Goal: Task Accomplishment & Management: Use online tool/utility

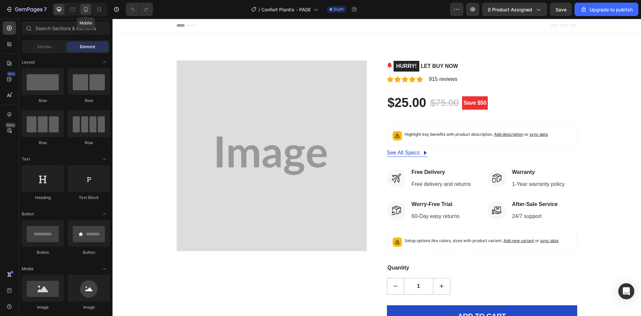
click at [84, 8] on icon at bounding box center [86, 9] width 4 height 5
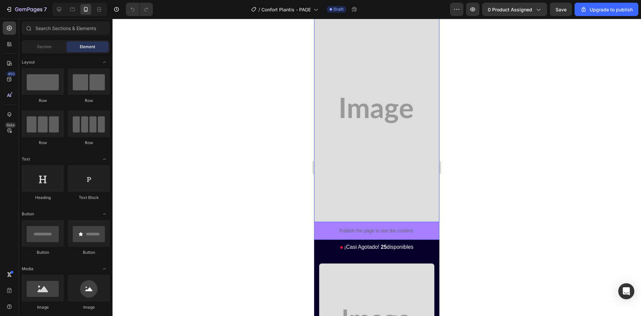
scroll to position [134, 0]
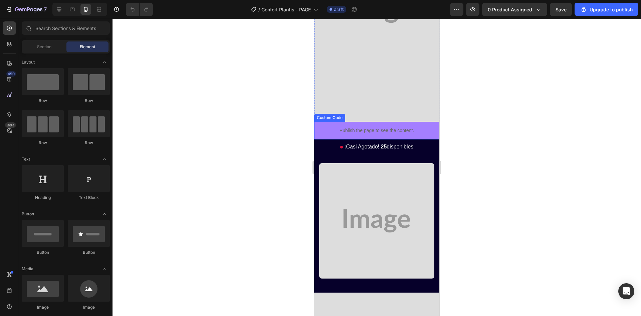
click at [421, 126] on div "Publish the page to see the content." at bounding box center [376, 131] width 125 height 18
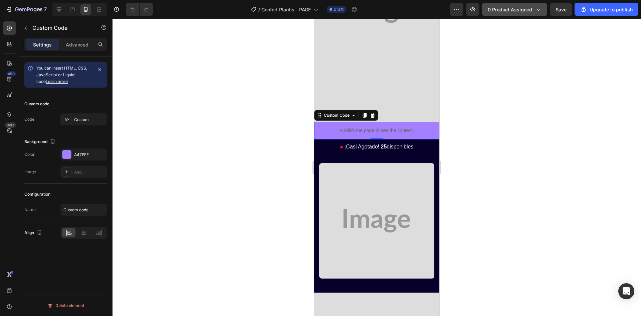
click at [521, 8] on span "0 product assigned" at bounding box center [510, 9] width 44 height 7
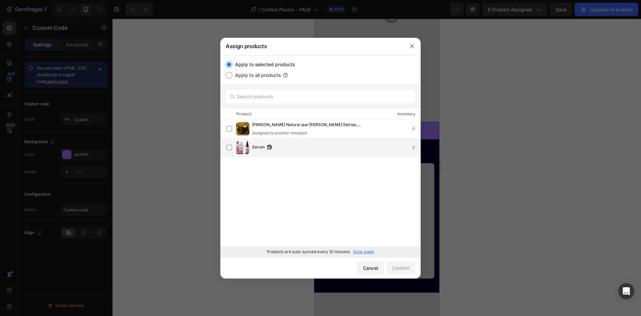
drag, startPoint x: 312, startPoint y: 150, endPoint x: 326, endPoint y: 149, distance: 14.4
click at [312, 150] on div "Serum 0" at bounding box center [336, 147] width 168 height 7
click at [398, 268] on div "Confirm" at bounding box center [400, 267] width 17 height 7
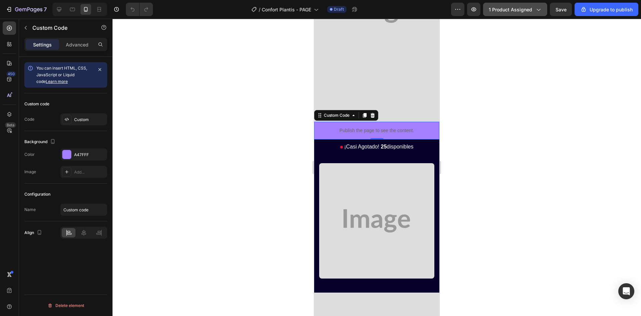
click at [519, 6] on span "1 product assigned" at bounding box center [510, 9] width 43 height 7
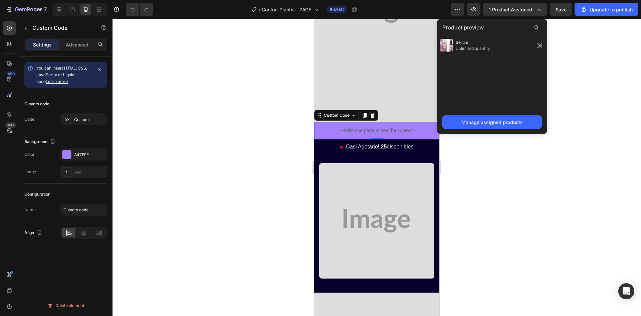
click at [574, 91] on div at bounding box center [377, 167] width 529 height 297
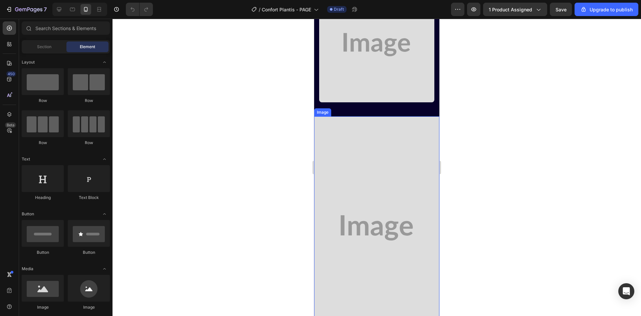
scroll to position [100, 0]
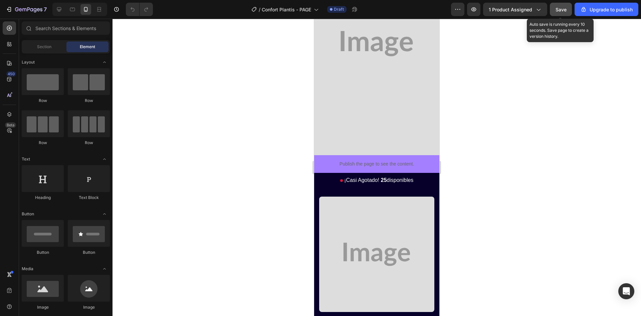
click at [564, 13] on button "Save" at bounding box center [561, 9] width 22 height 13
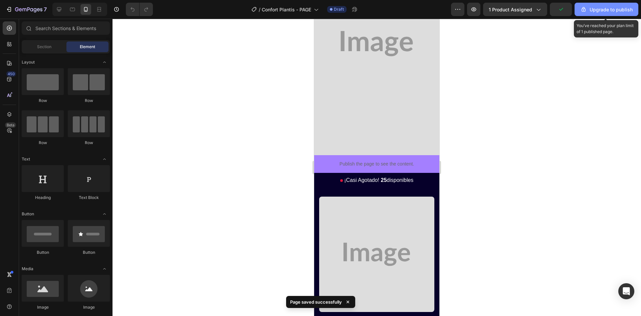
click at [605, 11] on div "Upgrade to publish" at bounding box center [606, 9] width 52 height 7
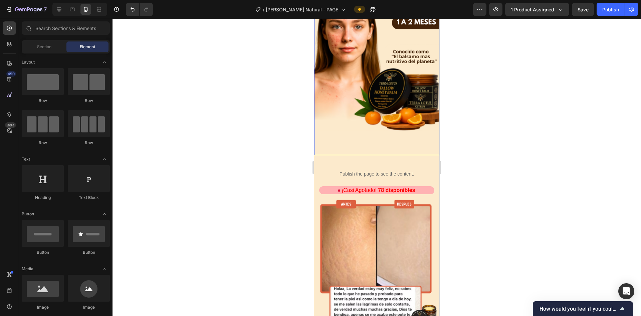
scroll to position [1763, 0]
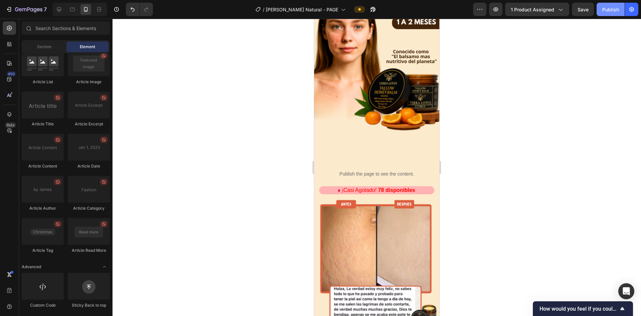
click at [615, 10] on div "Publish" at bounding box center [611, 9] width 17 height 7
click at [322, 170] on p "Publish the page to see the content." at bounding box center [376, 173] width 125 height 7
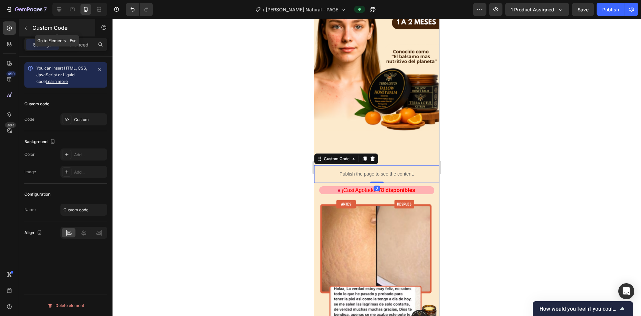
click at [70, 36] on div "Custom Code" at bounding box center [57, 27] width 76 height 17
drag, startPoint x: 319, startPoint y: 166, endPoint x: 604, endPoint y: 185, distance: 285.8
click at [319, 170] on p "Publish the page to see the content." at bounding box center [376, 173] width 125 height 7
click at [68, 44] on p "Advanced" at bounding box center [77, 44] width 23 height 7
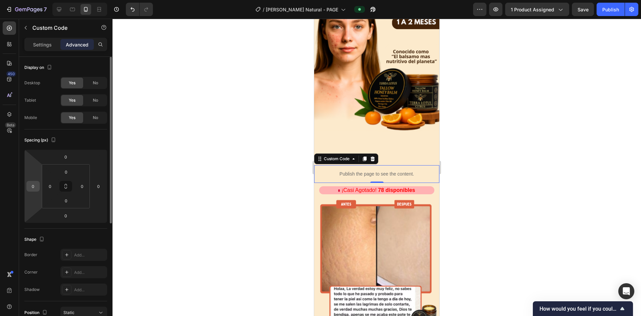
click at [29, 184] on input "0" at bounding box center [33, 186] width 10 height 10
type input "15"
click at [100, 187] on input "0" at bounding box center [99, 186] width 10 height 10
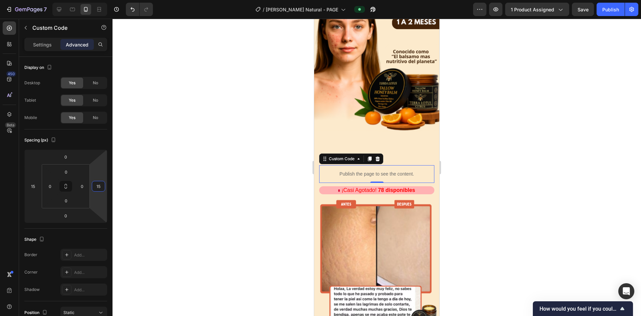
type input "15"
click at [198, 134] on div at bounding box center [377, 167] width 529 height 297
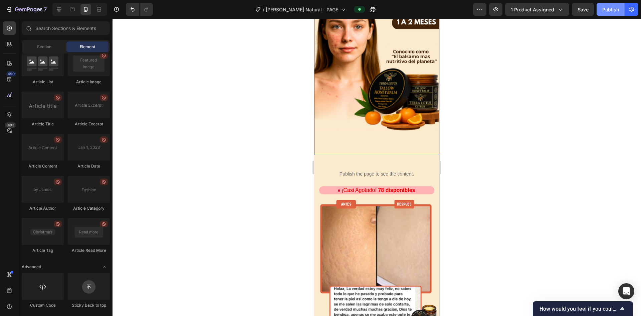
click at [602, 7] on button "Publish" at bounding box center [611, 9] width 28 height 13
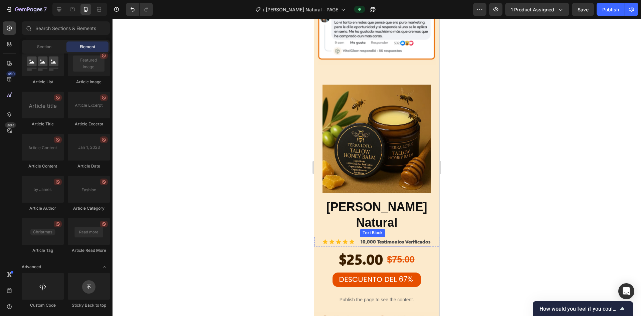
scroll to position [969, 0]
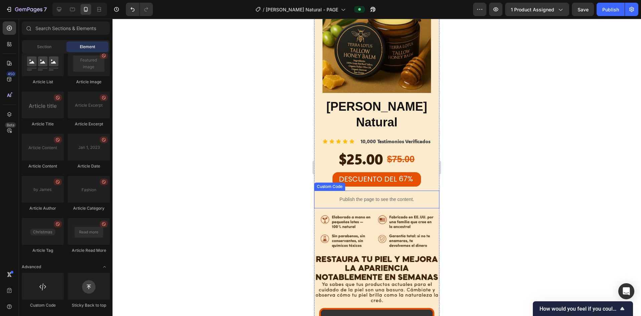
click at [386, 196] on p "Publish the page to see the content." at bounding box center [376, 199] width 125 height 7
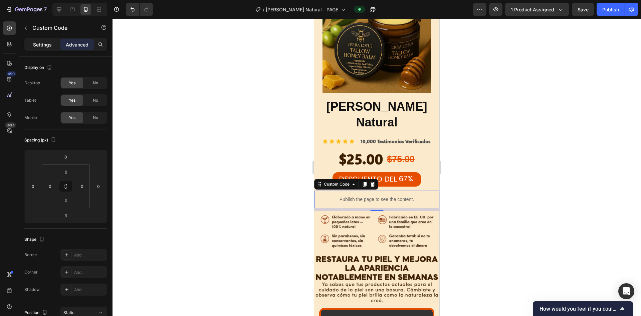
click at [44, 46] on p "Settings" at bounding box center [42, 44] width 19 height 7
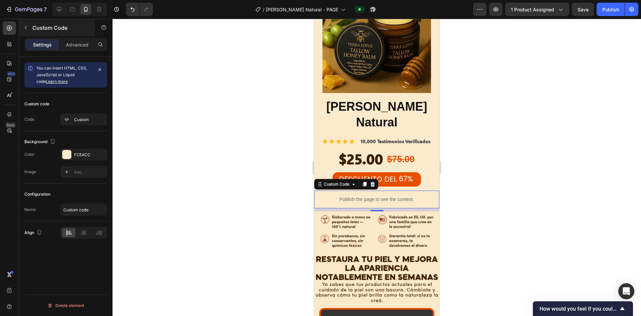
click at [69, 35] on div "Custom Code" at bounding box center [57, 27] width 76 height 17
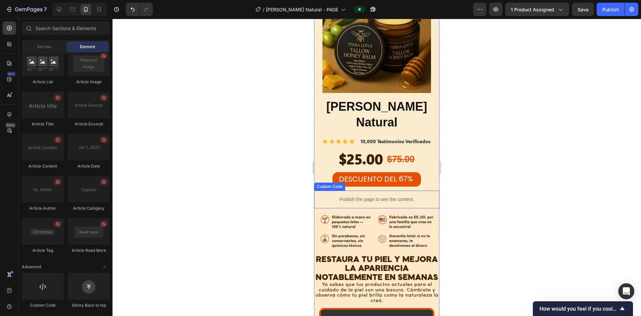
click at [367, 196] on p "Publish the page to see the content." at bounding box center [376, 199] width 125 height 7
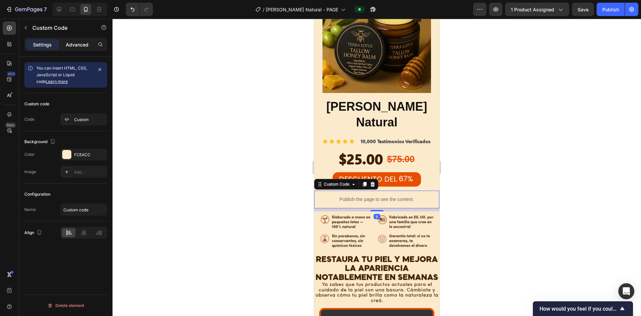
click at [70, 42] on p "Advanced" at bounding box center [77, 44] width 23 height 7
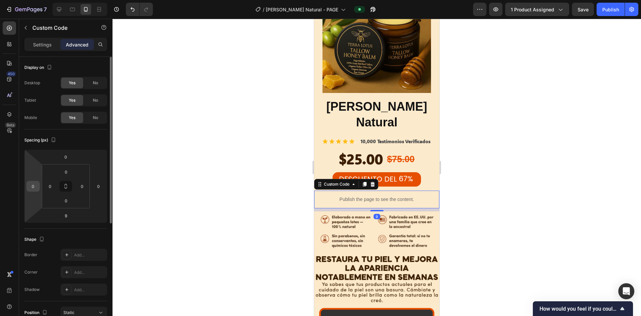
click at [34, 184] on input "0" at bounding box center [33, 186] width 10 height 10
type input "15"
click at [103, 183] on input "0" at bounding box center [99, 186] width 10 height 10
type input "15"
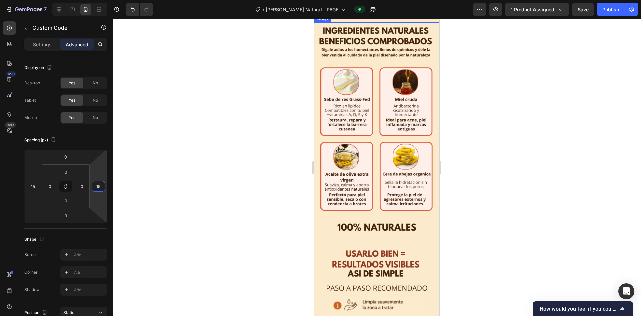
scroll to position [1303, 0]
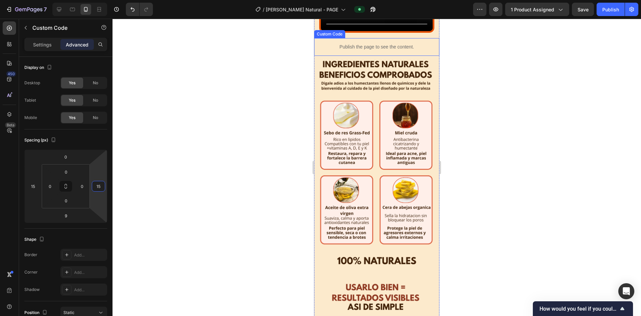
drag, startPoint x: 372, startPoint y: 80, endPoint x: 337, endPoint y: 111, distance: 45.9
click at [372, 50] on p "Publish the page to see the content." at bounding box center [376, 46] width 125 height 7
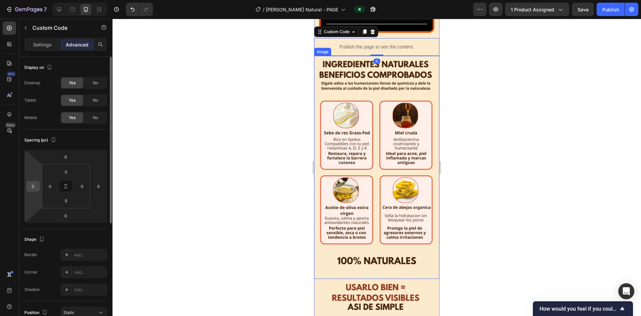
click at [32, 184] on input "0" at bounding box center [33, 186] width 10 height 10
type input "15"
click at [100, 183] on input "0" at bounding box center [99, 186] width 10 height 10
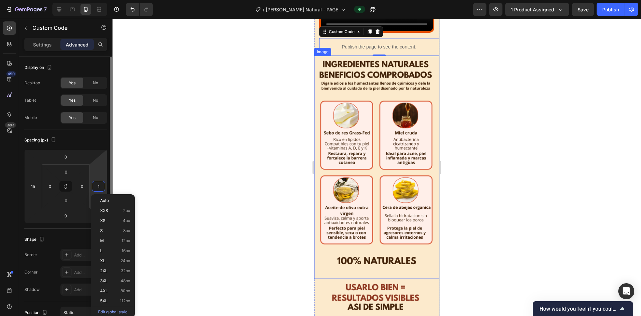
type input "15"
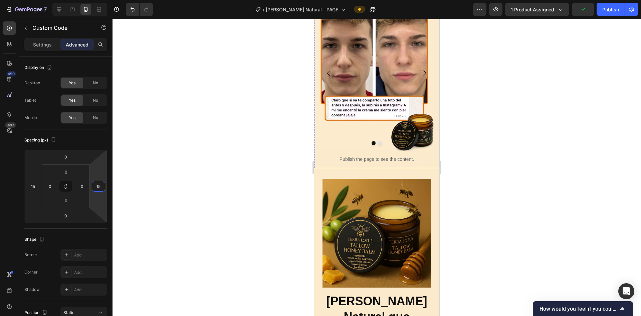
scroll to position [2084, 0]
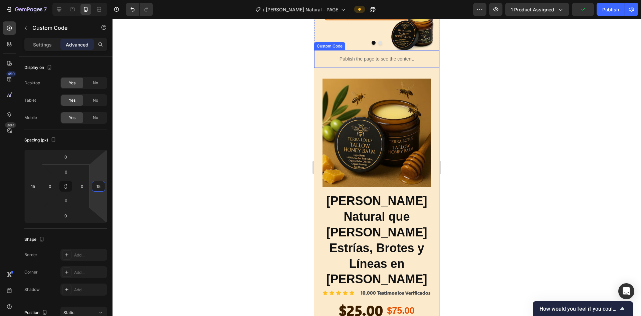
drag, startPoint x: 391, startPoint y: 58, endPoint x: 369, endPoint y: 75, distance: 28.1
click at [391, 57] on p "Publish the page to see the content." at bounding box center [376, 58] width 125 height 7
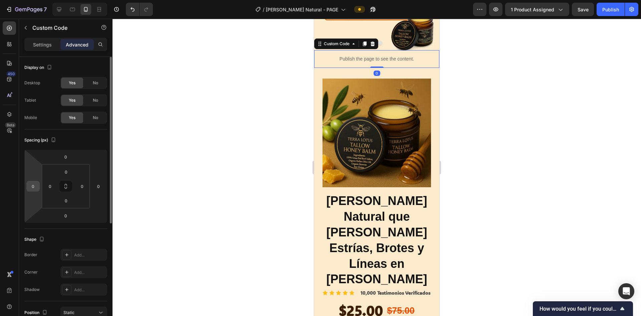
click at [32, 190] on input "0" at bounding box center [33, 186] width 10 height 10
type input "15"
click at [100, 0] on html "7 / [PERSON_NAME] Natural - PAGE Preview 1 product assigned Save Publish 450 Be…" at bounding box center [320, 0] width 641 height 0
click at [99, 186] on input "0" at bounding box center [99, 186] width 10 height 10
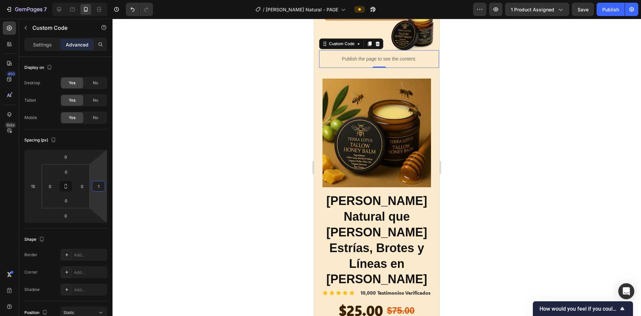
type input "15"
click at [485, 93] on div at bounding box center [377, 167] width 529 height 297
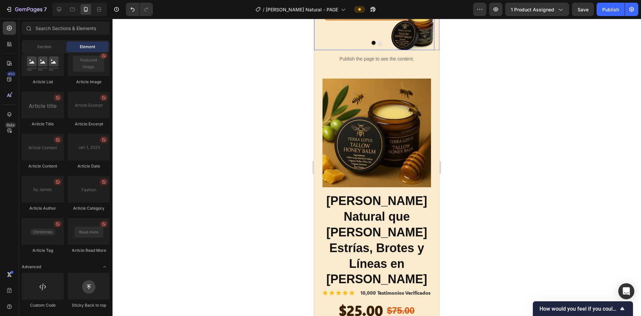
click at [406, 50] on div "Publish the page to see the content." at bounding box center [376, 59] width 115 height 18
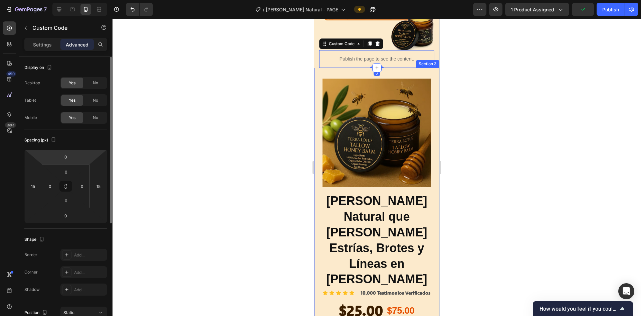
click at [70, 0] on html "7 / [PERSON_NAME] Natural - PAGE Preview 1 product assigned Publish 450 Beta Se…" at bounding box center [320, 0] width 641 height 0
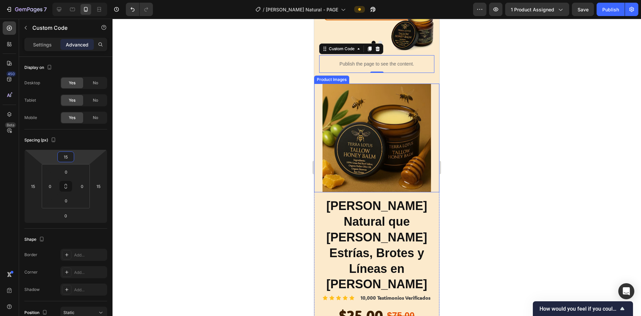
type input "15"
click at [459, 139] on div at bounding box center [377, 167] width 529 height 297
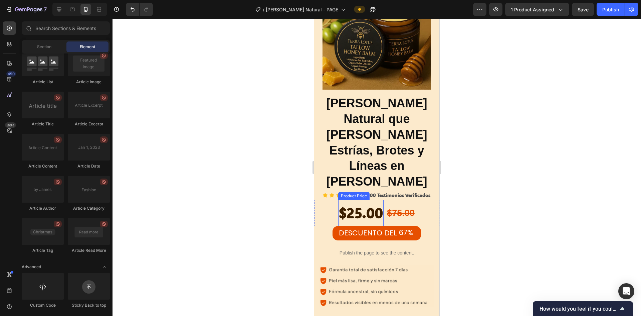
scroll to position [2218, 0]
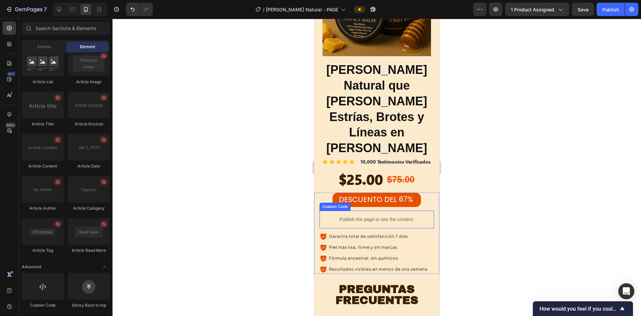
click at [380, 210] on div "Publish the page to see the content." at bounding box center [377, 219] width 115 height 18
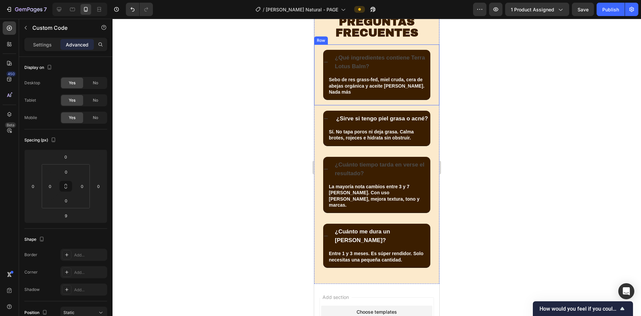
scroll to position [2534, 0]
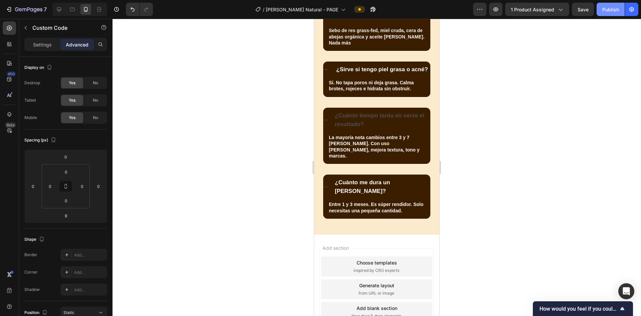
click at [605, 8] on div "Publish" at bounding box center [611, 9] width 17 height 7
click at [376, 112] on strong "¿Cuánto tiempo tarda en verse el resultado?" at bounding box center [380, 119] width 90 height 15
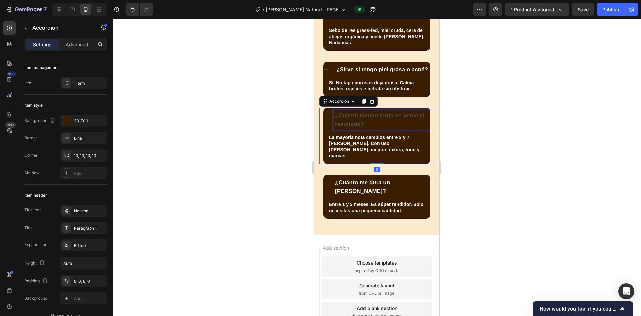
click at [371, 112] on strong "¿Cuánto tiempo tarda en verse el resultado?" at bounding box center [380, 119] width 90 height 15
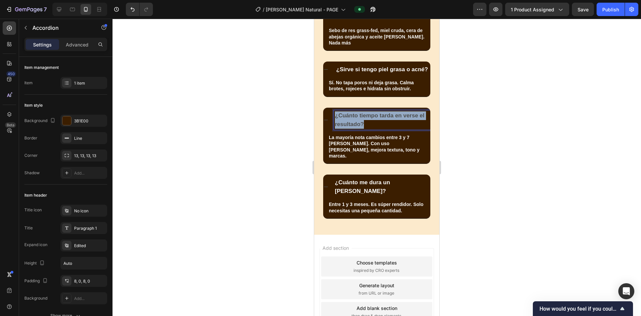
click at [371, 112] on strong "¿Cuánto tiempo tarda en verse el resultado?" at bounding box center [380, 119] width 90 height 15
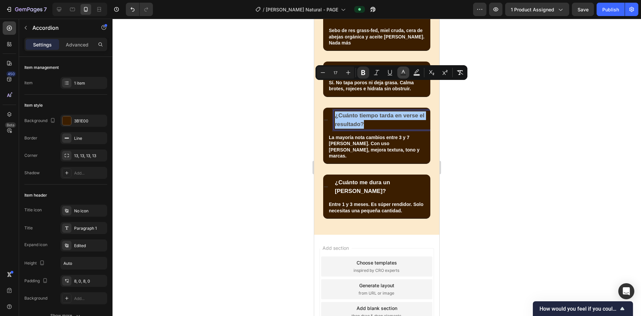
click at [405, 75] on rect "Editor contextual toolbar" at bounding box center [403, 75] width 6 height 2
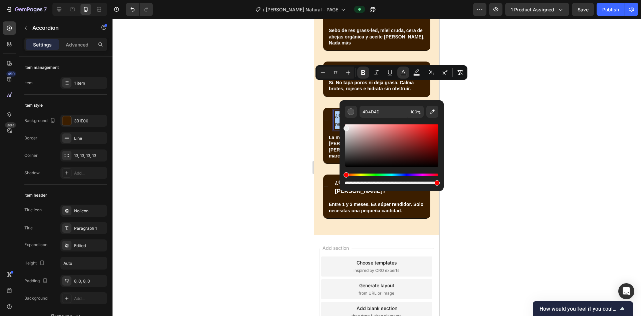
drag, startPoint x: 675, startPoint y: 157, endPoint x: 323, endPoint y: 119, distance: 354.4
drag, startPoint x: 717, startPoint y: 158, endPoint x: 317, endPoint y: 119, distance: 401.3
drag, startPoint x: 671, startPoint y: 154, endPoint x: 334, endPoint y: 123, distance: 338.8
click at [342, 124] on div "F2F2F2 100 %" at bounding box center [392, 142] width 104 height 85
type input "FFFFFF"
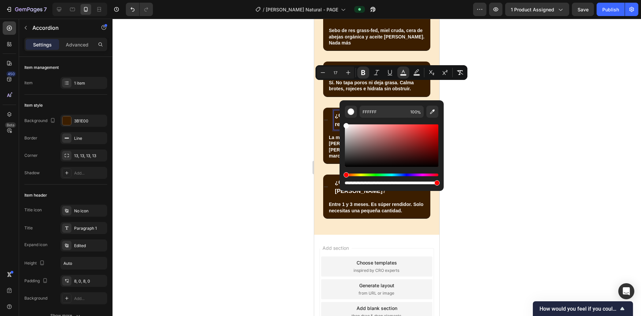
drag, startPoint x: 494, startPoint y: 114, endPoint x: 500, endPoint y: 113, distance: 6.2
click at [494, 114] on div at bounding box center [377, 167] width 529 height 297
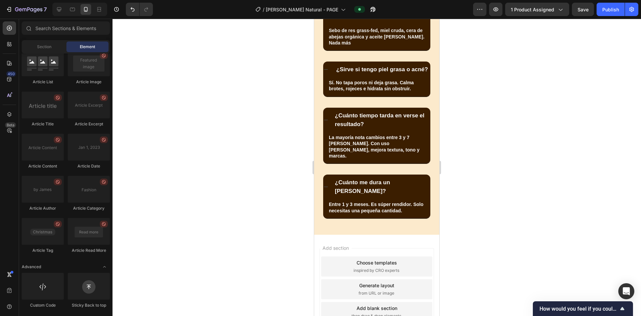
click at [478, 89] on div at bounding box center [377, 167] width 529 height 297
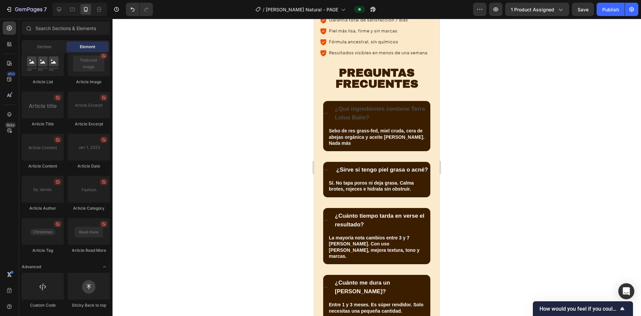
click at [378, 105] on p "¿Qué ingredientes contiene Terra Lotus Balm?" at bounding box center [382, 113] width 95 height 17
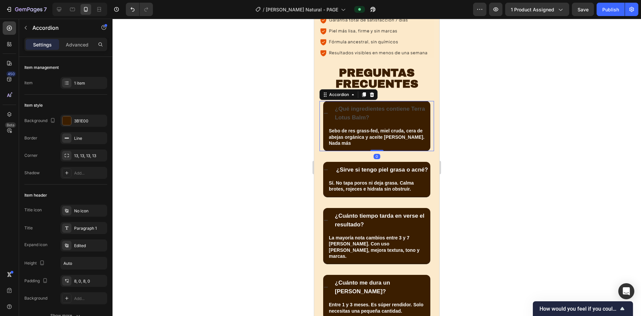
click at [377, 105] on p "¿Qué ingredientes contiene Terra Lotus Balm?" at bounding box center [382, 113] width 95 height 17
click at [377, 74] on p "PREGUNTAS FRECUENTES" at bounding box center [376, 78] width 113 height 22
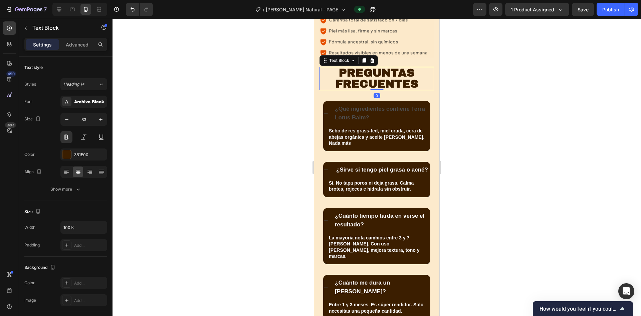
scroll to position [2400, 0]
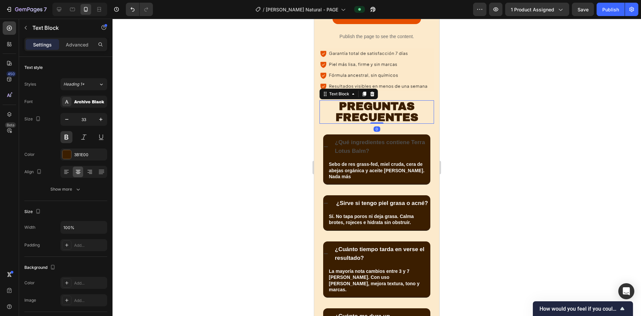
click at [377, 101] on p "PREGUNTAS FRECUENTES" at bounding box center [376, 112] width 113 height 22
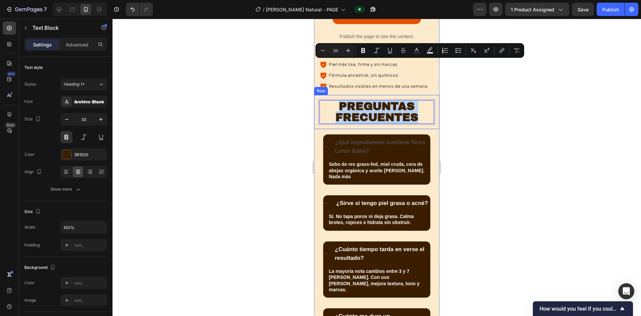
click at [364, 139] on strong "¿Qué ingredientes contiene Terra Lotus Balm?" at bounding box center [380, 146] width 90 height 15
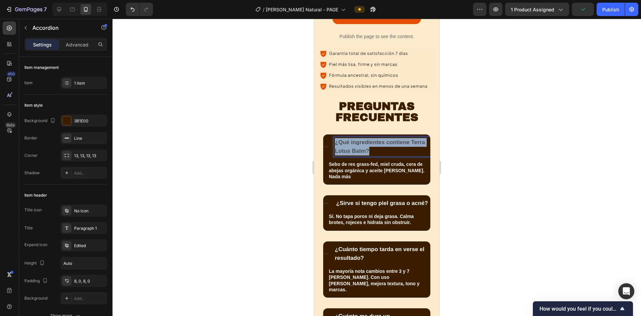
click at [364, 139] on strong "¿Qué ingredientes contiene Terra Lotus Balm?" at bounding box center [380, 146] width 90 height 15
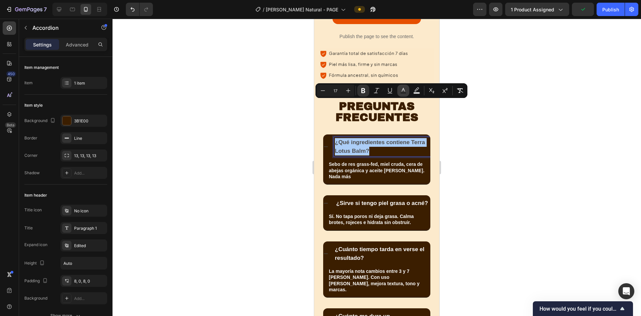
click at [407, 92] on button "Text Color" at bounding box center [403, 90] width 12 height 12
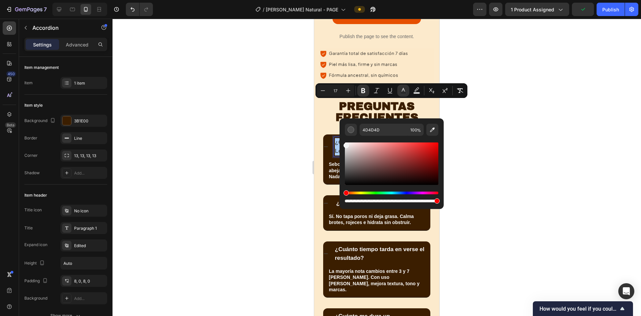
drag, startPoint x: 658, startPoint y: 164, endPoint x: 338, endPoint y: 142, distance: 320.7
type input "F7F7F7"
click at [484, 123] on div at bounding box center [377, 167] width 529 height 297
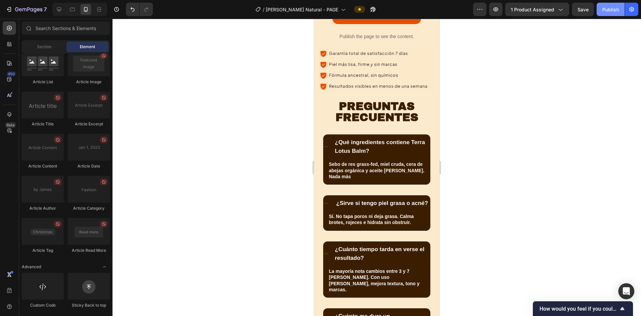
click at [602, 8] on button "Publish" at bounding box center [611, 9] width 28 height 13
click at [588, 9] on span "Save" at bounding box center [583, 10] width 11 height 6
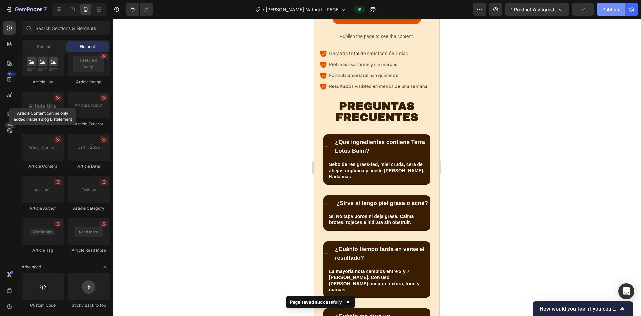
click at [611, 10] on div "Publish" at bounding box center [611, 9] width 17 height 7
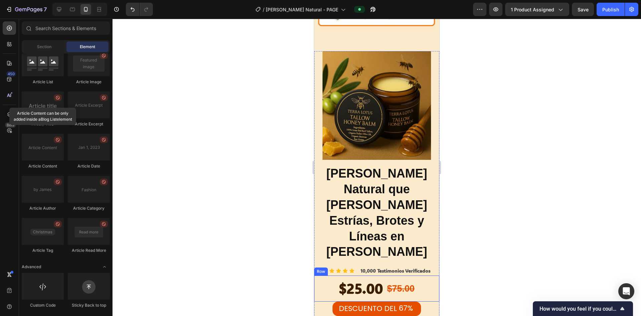
scroll to position [969, 0]
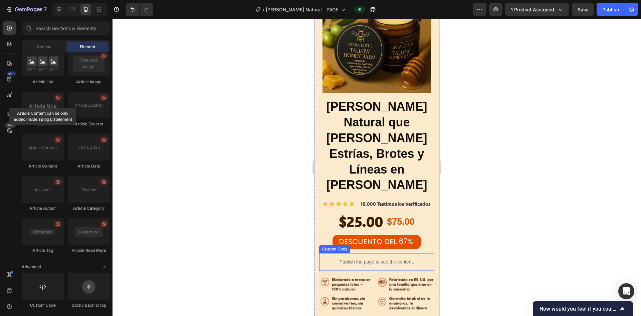
click at [427, 258] on p "Publish the page to see the content." at bounding box center [376, 261] width 115 height 7
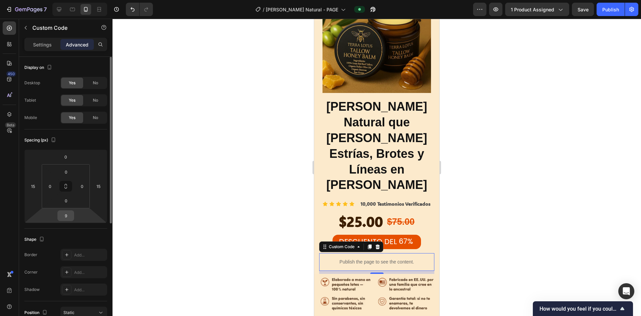
click at [67, 213] on input "9" at bounding box center [65, 215] width 13 height 10
type input "15"
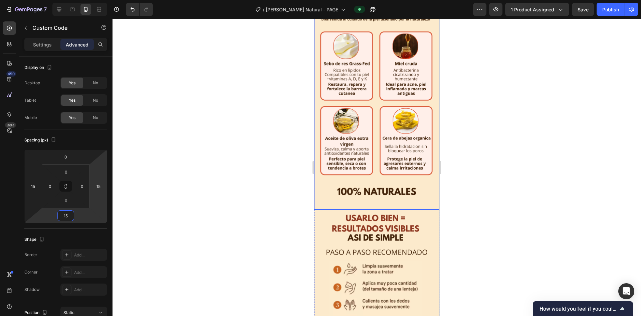
scroll to position [1369, 0]
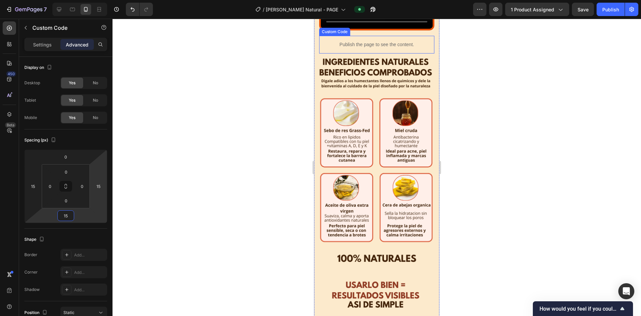
click at [417, 53] on div "Publish the page to see the content." at bounding box center [376, 45] width 115 height 18
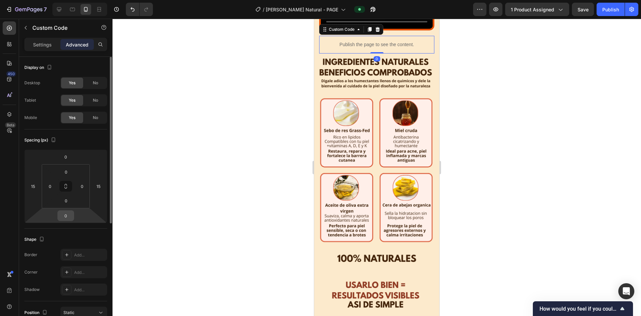
click at [70, 212] on input "0" at bounding box center [65, 215] width 13 height 10
type input "15"
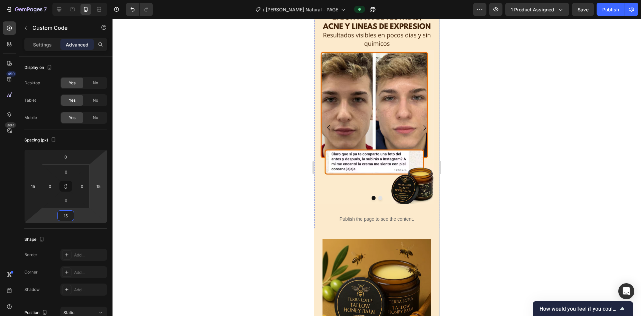
scroll to position [1971, 0]
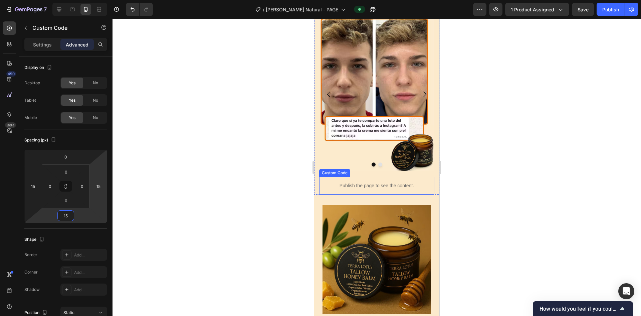
drag, startPoint x: 393, startPoint y: 181, endPoint x: 327, endPoint y: 197, distance: 67.5
click at [393, 182] on p "Publish the page to see the content." at bounding box center [376, 185] width 115 height 7
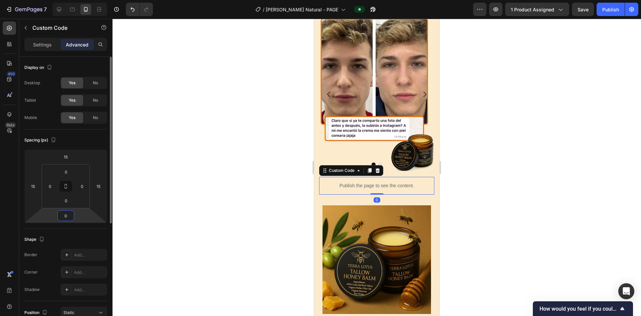
drag, startPoint x: 66, startPoint y: 215, endPoint x: 70, endPoint y: 214, distance: 4.1
click at [66, 215] on input "0" at bounding box center [65, 215] width 13 height 10
type input "15"
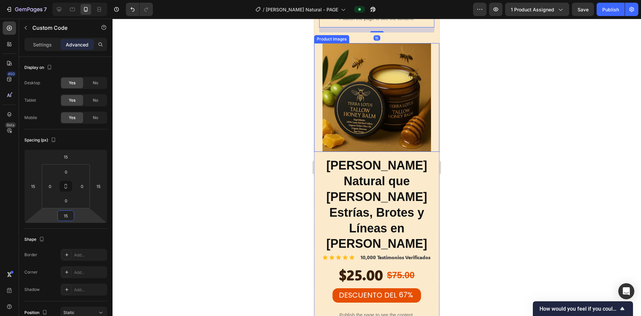
scroll to position [2204, 0]
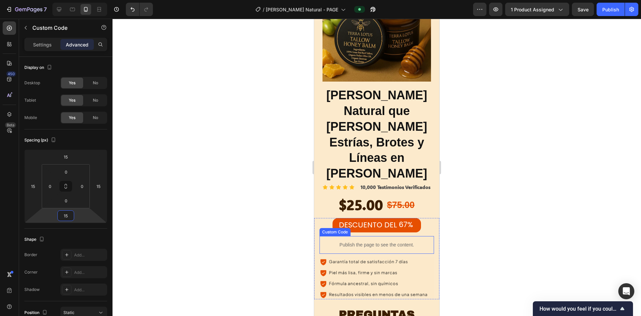
click at [369, 241] on p "Publish the page to see the content." at bounding box center [377, 244] width 115 height 7
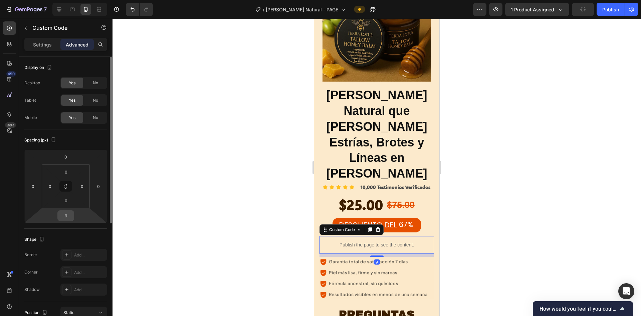
click at [66, 213] on input "9" at bounding box center [65, 215] width 13 height 10
type input "15"
click at [101, 183] on input "0" at bounding box center [99, 186] width 10 height 10
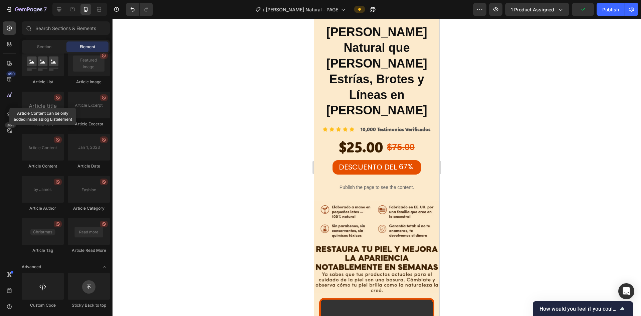
scroll to position [1010, 0]
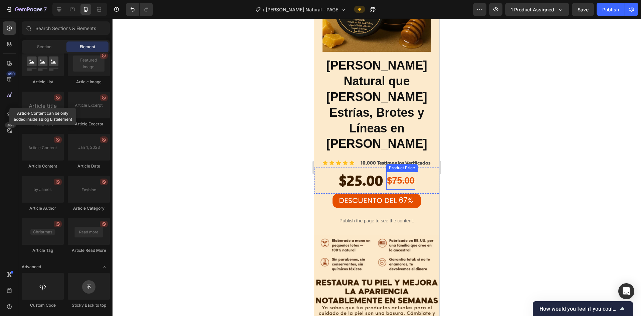
click at [405, 172] on div "$75.00" at bounding box center [400, 181] width 29 height 18
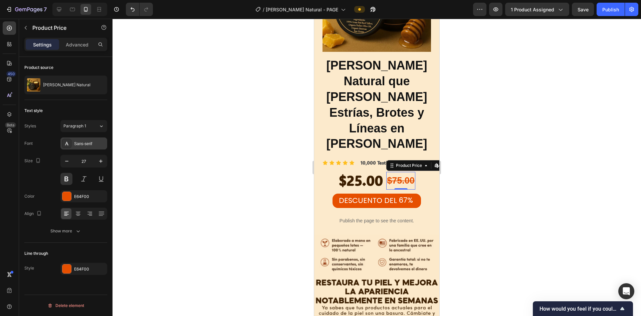
click at [81, 147] on div "Sans-serif" at bounding box center [83, 143] width 47 height 12
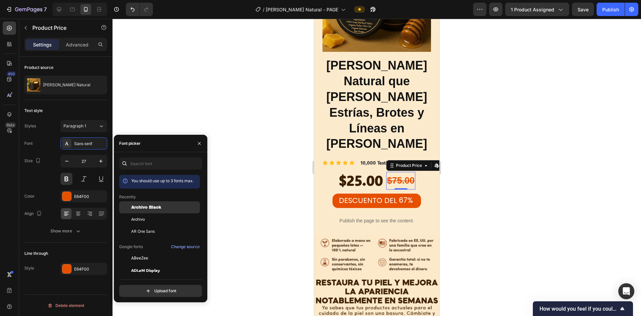
click at [153, 208] on span "Archivo Black" at bounding box center [146, 207] width 30 height 6
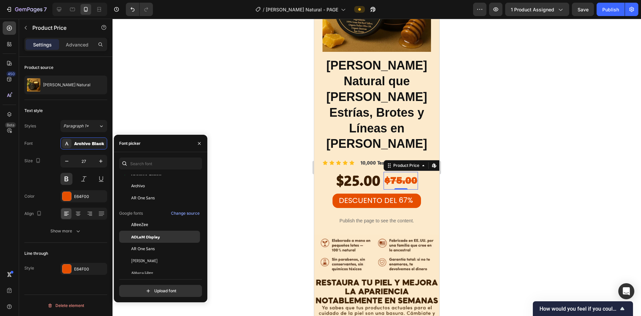
click at [150, 238] on span "ADLaM Display" at bounding box center [145, 236] width 29 height 6
click at [491, 155] on div at bounding box center [377, 167] width 529 height 297
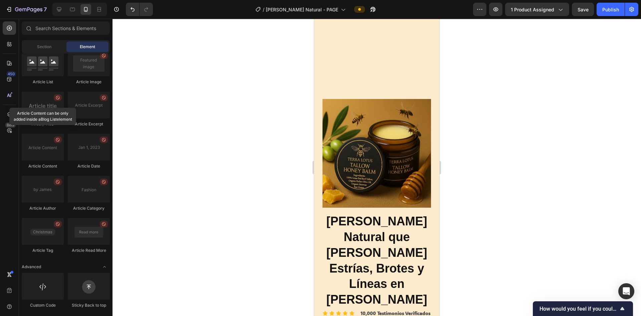
scroll to position [2179, 0]
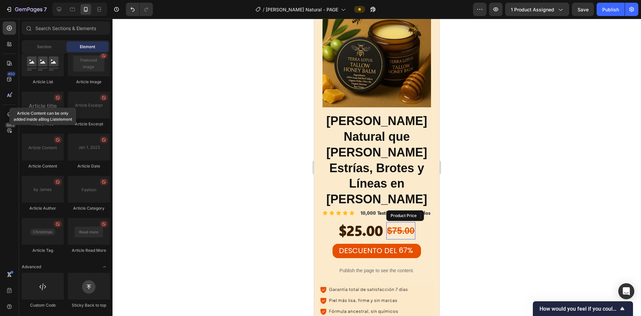
click at [399, 222] on div "$75.00" at bounding box center [400, 231] width 29 height 18
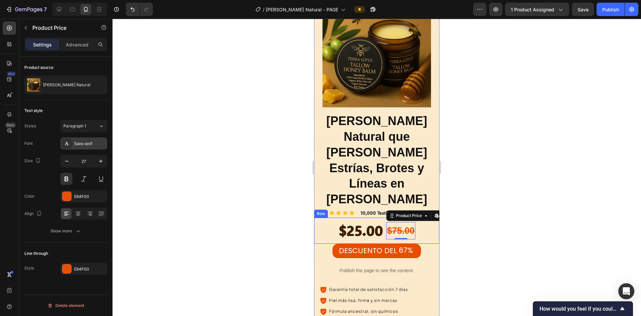
click at [84, 141] on div "Sans-serif" at bounding box center [89, 144] width 31 height 6
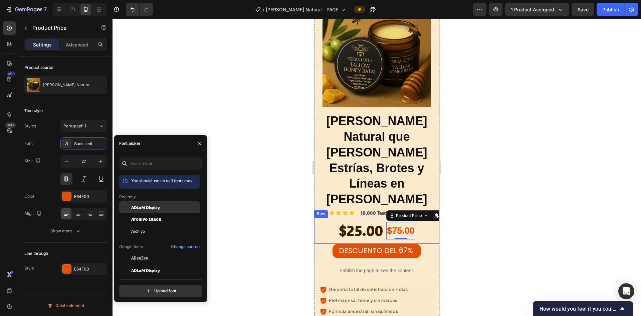
click at [153, 208] on span "ADLaM Display" at bounding box center [145, 207] width 29 height 6
click at [461, 153] on div at bounding box center [377, 167] width 529 height 297
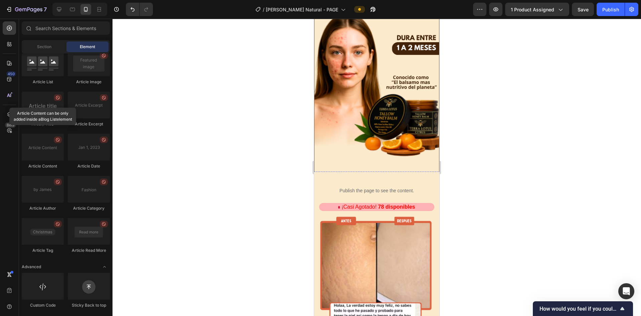
scroll to position [41, 0]
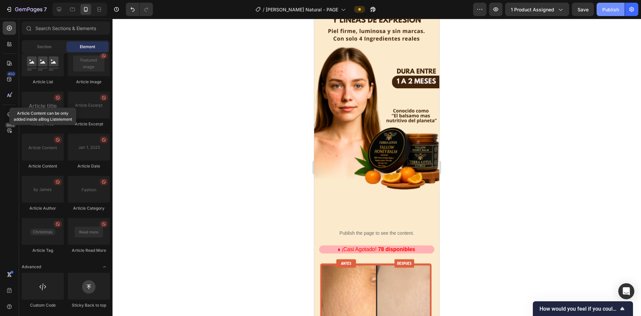
click at [611, 11] on div "Publish" at bounding box center [611, 9] width 17 height 7
click at [363, 98] on img at bounding box center [376, 102] width 125 height 223
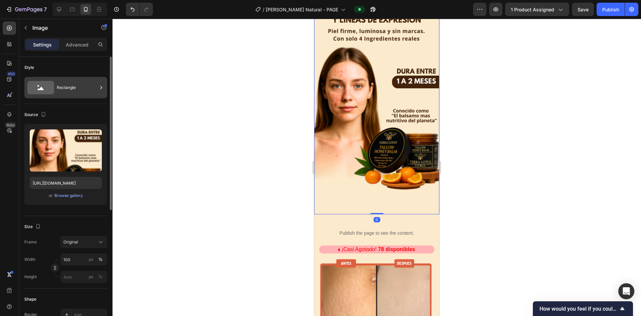
click at [75, 86] on div "Rectangle" at bounding box center [77, 87] width 41 height 15
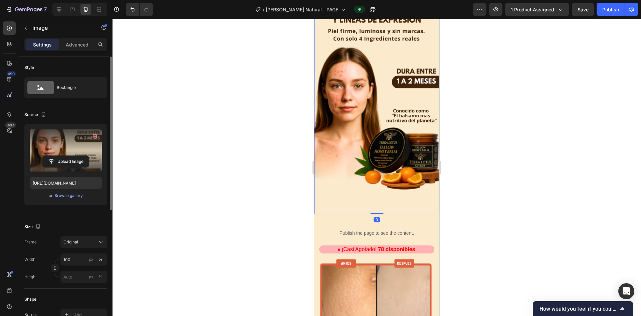
click at [58, 141] on label at bounding box center [66, 150] width 72 height 42
click at [58, 156] on input "file" at bounding box center [66, 161] width 46 height 11
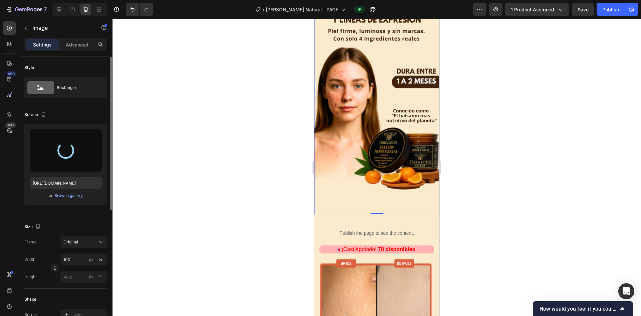
type input "[URL][DOMAIN_NAME]"
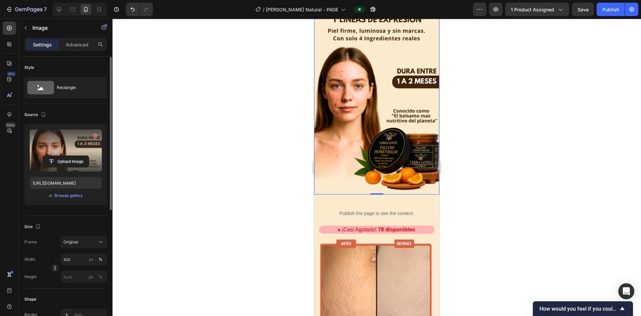
click at [486, 111] on div at bounding box center [377, 167] width 529 height 297
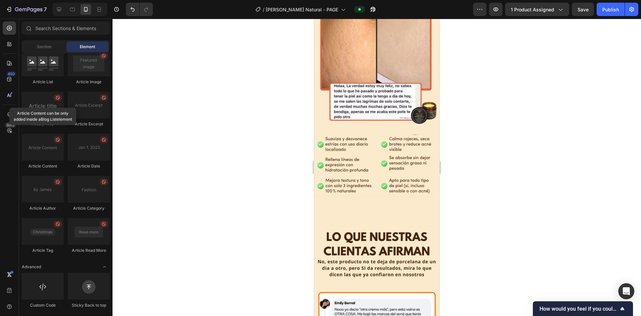
scroll to position [308, 0]
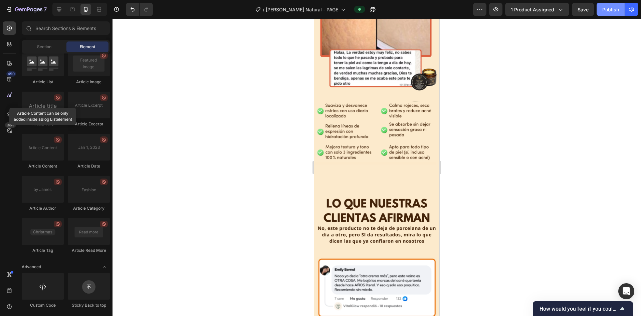
click at [605, 8] on div "Publish" at bounding box center [611, 9] width 17 height 7
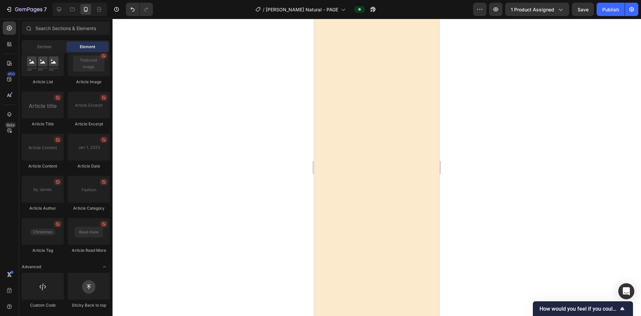
scroll to position [2312, 0]
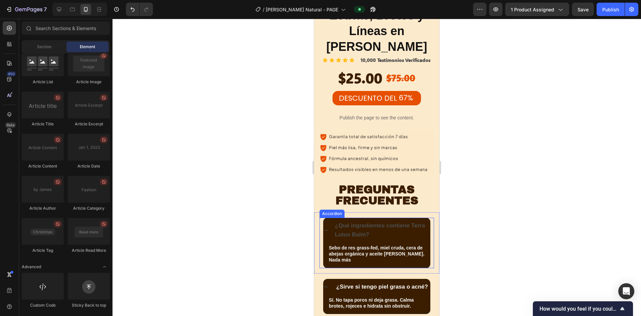
click at [376, 221] on p "¿Qué ingredientes contiene Terra Lotus Balm?" at bounding box center [382, 229] width 95 height 17
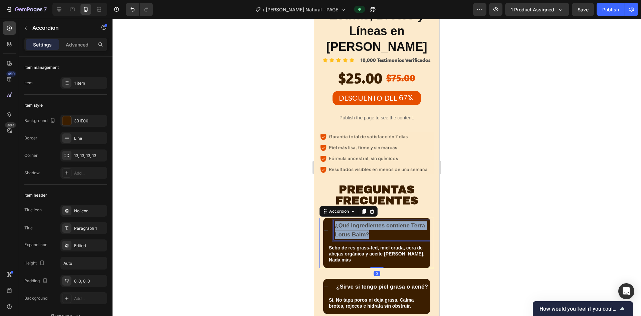
click at [376, 221] on p "¿Qué ingredientes contiene Terra Lotus Balm?" at bounding box center [382, 229] width 95 height 17
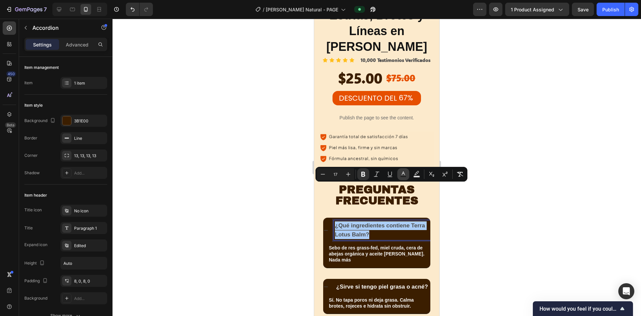
click at [406, 174] on icon "Editor contextual toolbar" at bounding box center [403, 174] width 7 height 7
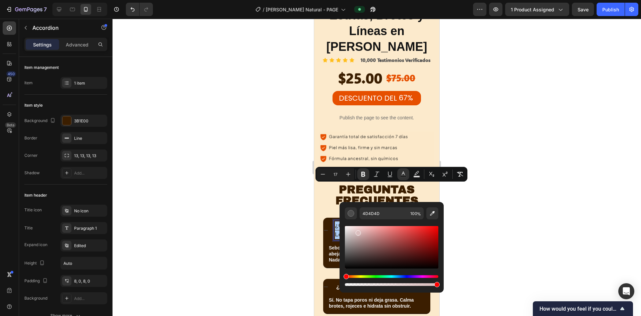
drag, startPoint x: 672, startPoint y: 250, endPoint x: 337, endPoint y: 224, distance: 335.3
type input "FFFFFF"
click at [495, 200] on div at bounding box center [377, 167] width 529 height 297
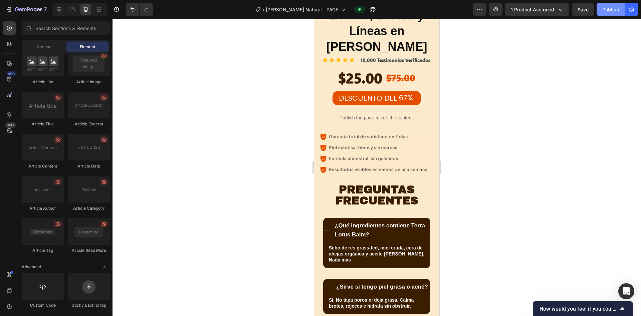
click at [608, 13] on button "Publish" at bounding box center [611, 9] width 28 height 13
click at [387, 178] on div "PREGUNTAS FRECUENTES Text Block Row" at bounding box center [376, 195] width 125 height 34
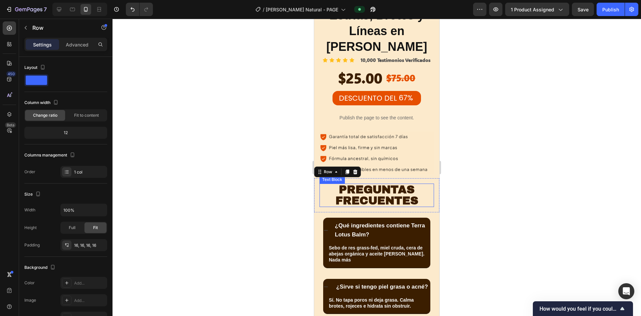
click at [385, 184] on p "PREGUNTAS FRECUENTES" at bounding box center [376, 195] width 113 height 22
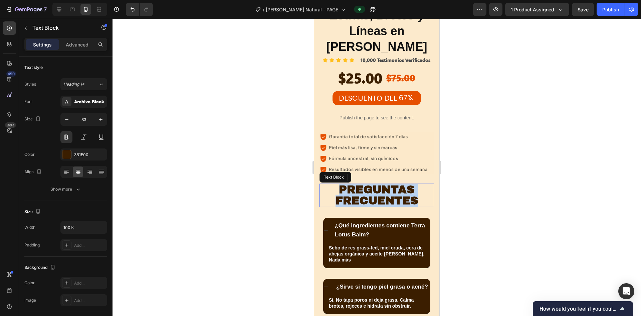
click at [385, 184] on p "PREGUNTAS FRECUENTES" at bounding box center [376, 195] width 113 height 22
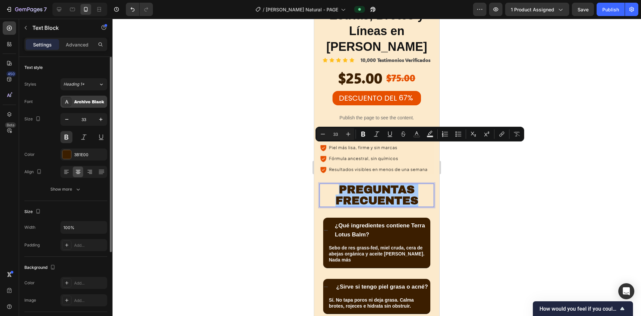
click at [93, 99] on div "Archivo Black" at bounding box center [89, 102] width 31 height 6
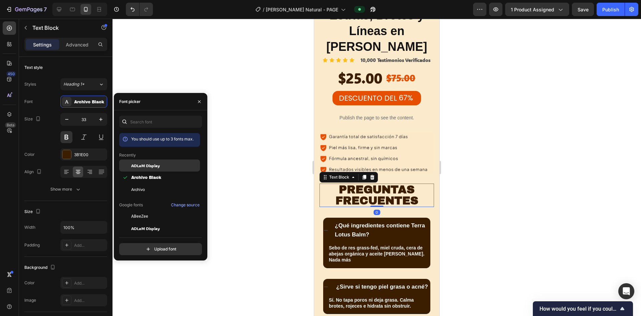
click at [148, 163] on span "ADLaM Display" at bounding box center [145, 165] width 29 height 6
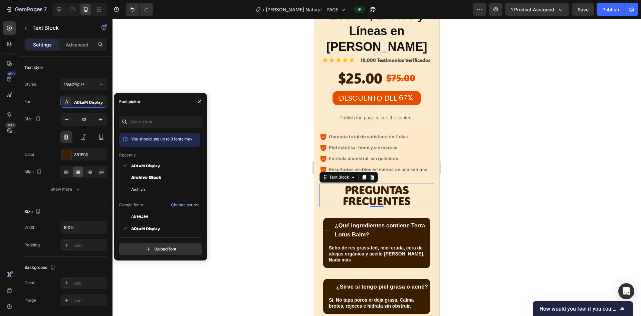
drag, startPoint x: 505, startPoint y: 142, endPoint x: 518, endPoint y: 130, distance: 17.7
click at [505, 142] on div at bounding box center [377, 167] width 529 height 297
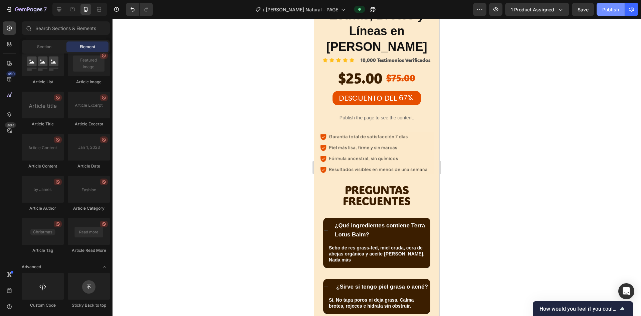
click at [603, 11] on button "Publish" at bounding box center [611, 9] width 28 height 13
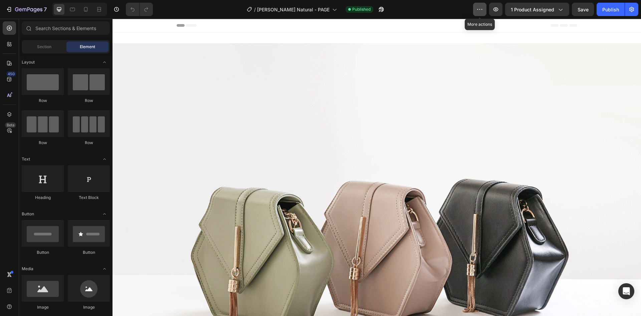
click at [475, 7] on button "button" at bounding box center [479, 9] width 13 height 13
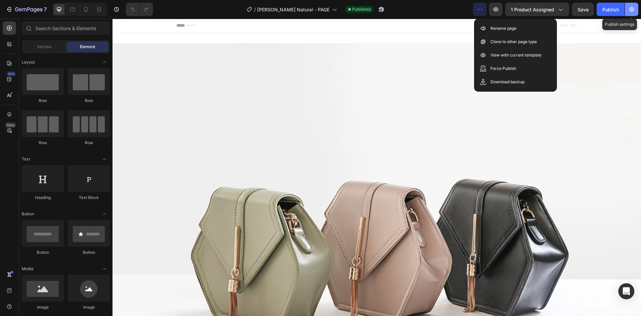
click at [634, 7] on icon "button" at bounding box center [632, 9] width 7 height 7
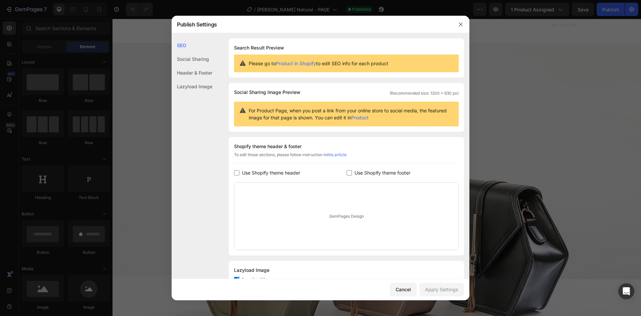
click at [196, 61] on div "Social Sharing" at bounding box center [192, 59] width 41 height 14
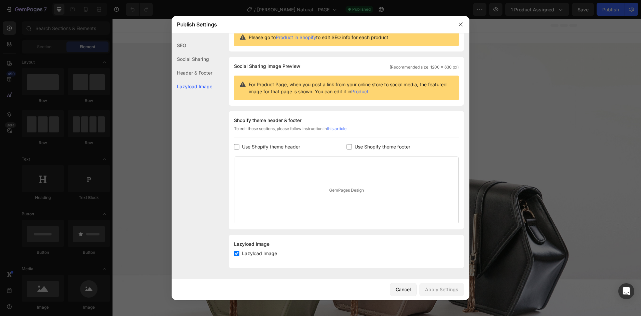
click at [196, 74] on div "Header & Footer" at bounding box center [192, 73] width 41 height 14
click at [197, 87] on div "Lazyload Image" at bounding box center [192, 86] width 41 height 14
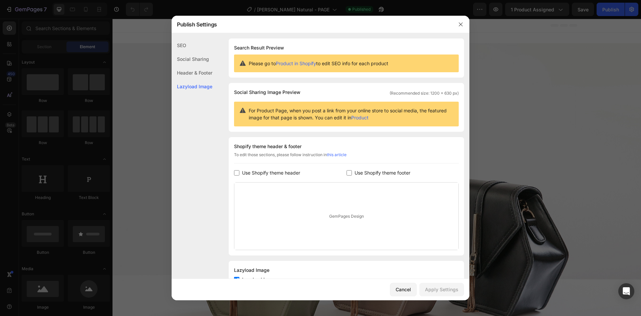
click at [182, 44] on div "SEO" at bounding box center [192, 45] width 41 height 14
click at [194, 58] on div "Social Sharing" at bounding box center [192, 59] width 41 height 14
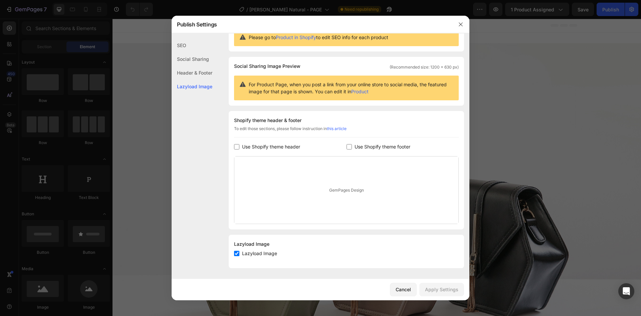
click at [193, 74] on div "Header & Footer" at bounding box center [192, 73] width 41 height 14
click at [182, 45] on div "SEO" at bounding box center [192, 45] width 41 height 14
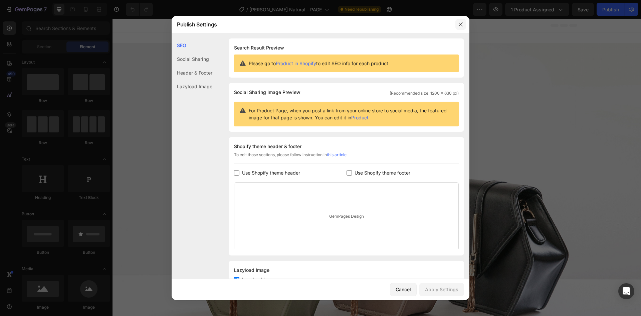
click at [459, 27] on button "button" at bounding box center [461, 24] width 11 height 11
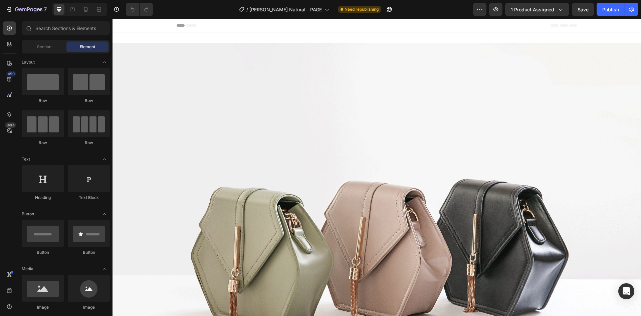
drag, startPoint x: 617, startPoint y: 8, endPoint x: 589, endPoint y: 18, distance: 30.2
click at [617, 7] on div "Publish" at bounding box center [611, 9] width 17 height 7
click at [481, 10] on icon "button" at bounding box center [480, 9] width 7 height 7
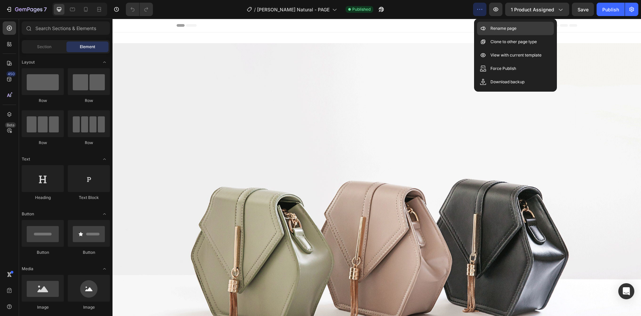
click at [511, 24] on div "Rename page" at bounding box center [515, 28] width 77 height 13
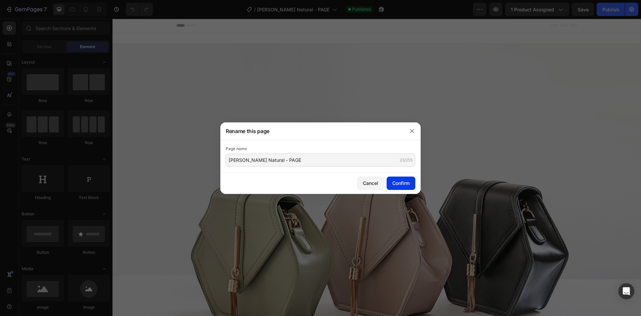
click at [393, 182] on div "Confirm" at bounding box center [400, 182] width 17 height 7
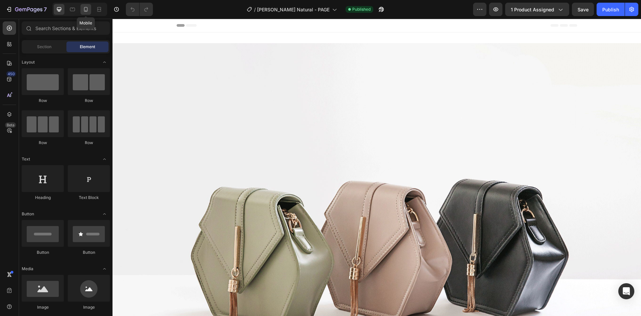
click at [88, 10] on icon at bounding box center [86, 9] width 4 height 5
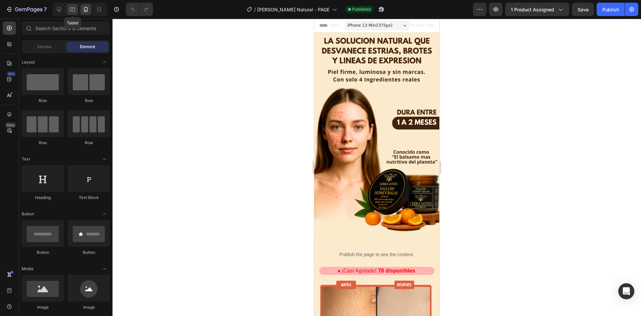
click at [71, 9] on icon at bounding box center [72, 9] width 7 height 7
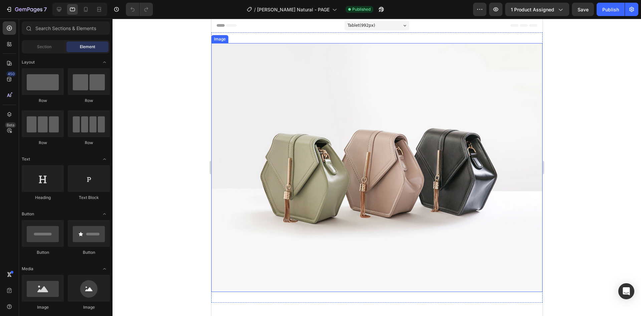
click at [386, 89] on img at bounding box center [376, 167] width 331 height 248
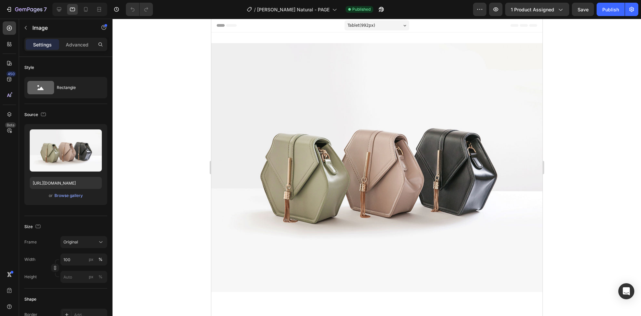
click at [355, 115] on img at bounding box center [376, 167] width 331 height 248
click at [351, 107] on img at bounding box center [376, 167] width 331 height 248
drag, startPoint x: 547, startPoint y: 135, endPoint x: 542, endPoint y: 139, distance: 6.2
click at [548, 135] on div at bounding box center [377, 167] width 529 height 297
click at [431, 154] on img at bounding box center [376, 167] width 331 height 248
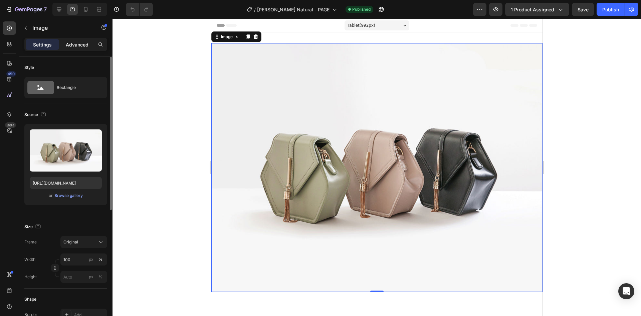
click at [66, 44] on p "Advanced" at bounding box center [77, 44] width 23 height 7
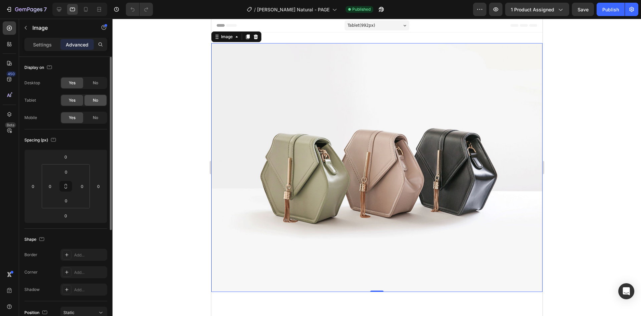
click at [93, 100] on span "No" at bounding box center [95, 100] width 5 height 6
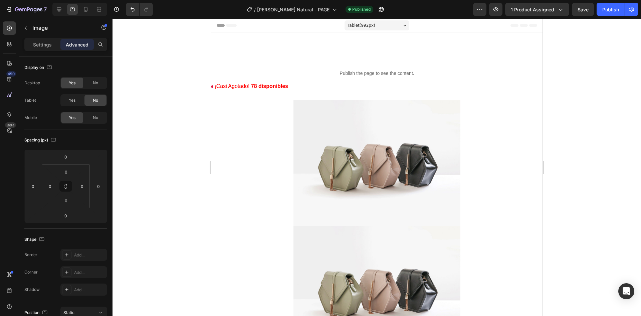
drag, startPoint x: 65, startPoint y: 99, endPoint x: 119, endPoint y: 104, distance: 54.3
click at [65, 99] on div "Yes" at bounding box center [72, 100] width 22 height 11
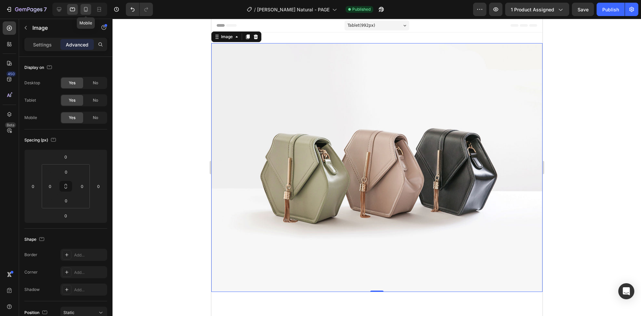
click at [82, 12] on div at bounding box center [85, 9] width 11 height 11
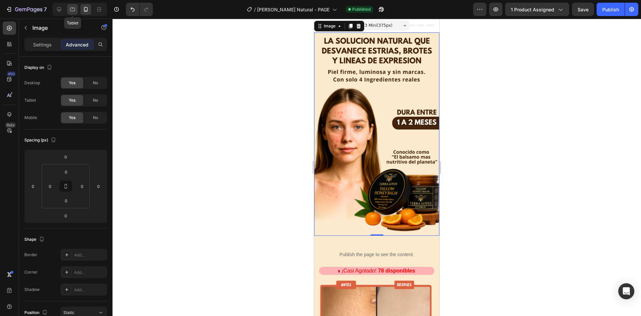
click at [75, 11] on icon at bounding box center [72, 9] width 7 height 7
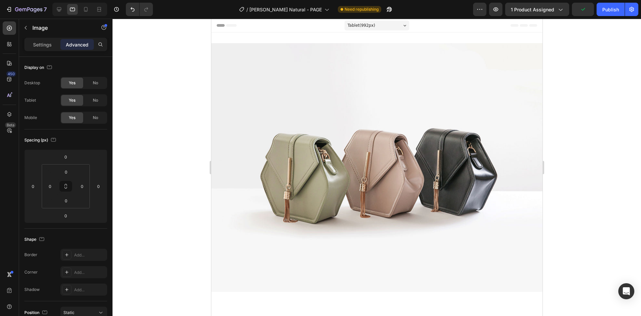
click at [259, 63] on img at bounding box center [376, 167] width 331 height 248
click at [96, 104] on div "No" at bounding box center [95, 100] width 22 height 11
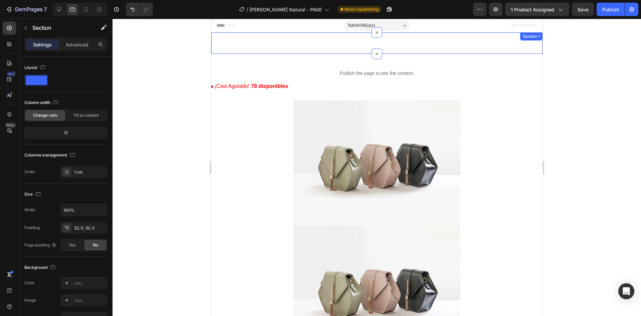
click at [273, 46] on div "Image Section 1" at bounding box center [376, 42] width 331 height 21
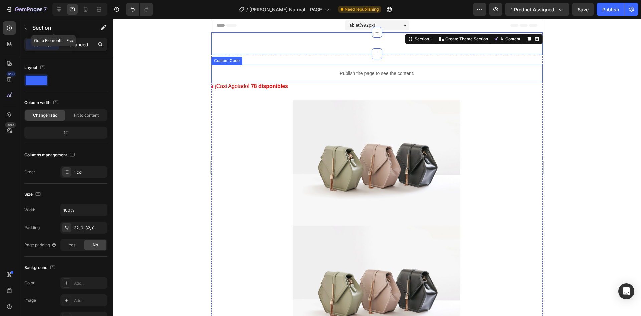
drag, startPoint x: 69, startPoint y: 37, endPoint x: 73, endPoint y: 40, distance: 5.2
click at [70, 37] on div "Section" at bounding box center [53, 28] width 69 height 19
click at [77, 43] on p "Advanced" at bounding box center [77, 44] width 23 height 7
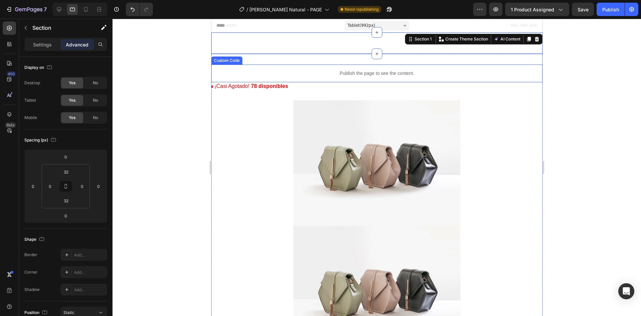
drag, startPoint x: 91, startPoint y: 106, endPoint x: 115, endPoint y: 103, distance: 24.5
click at [91, 105] on div "Yes No" at bounding box center [83, 100] width 47 height 12
click at [99, 102] on div "No" at bounding box center [95, 100] width 22 height 11
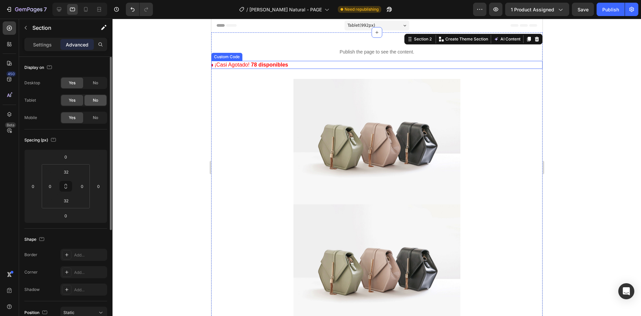
click at [96, 102] on span "No" at bounding box center [95, 100] width 5 height 6
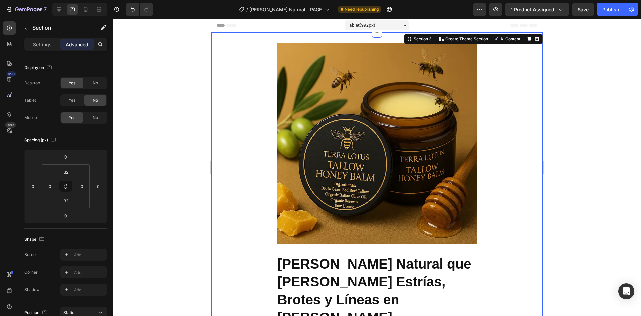
click at [95, 99] on span "No" at bounding box center [95, 100] width 5 height 6
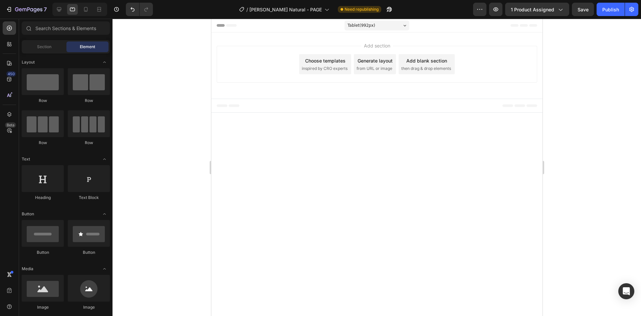
click at [408, 152] on body "Tablet ( 992 px) iPhone 13 Mini iPhone 13 Pro iPhone 11 Pro Max iPhone 15 Pro M…" at bounding box center [376, 167] width 331 height 297
drag, startPoint x: 45, startPoint y: 47, endPoint x: 99, endPoint y: 34, distance: 55.1
click at [99, 34] on div "Sections(18) Elements(84) Section Element Hero Section Product Detail Brands Tr…" at bounding box center [66, 167] width 94 height 293
click at [61, 9] on icon at bounding box center [59, 9] width 7 height 7
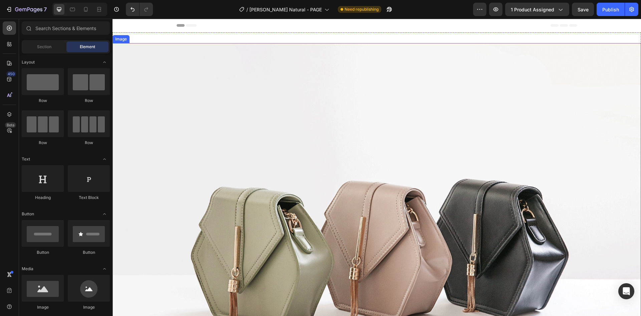
click at [263, 86] on img at bounding box center [377, 241] width 529 height 396
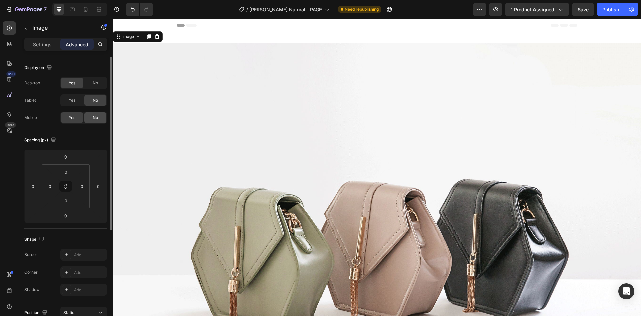
click at [98, 113] on div "No" at bounding box center [95, 117] width 22 height 11
click at [223, 36] on div "Image 0 Section 1" at bounding box center [377, 241] width 529 height 418
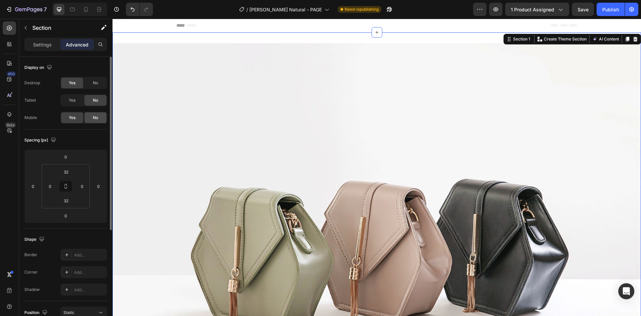
click at [94, 117] on span "No" at bounding box center [95, 118] width 5 height 6
click at [241, 66] on img at bounding box center [377, 241] width 529 height 396
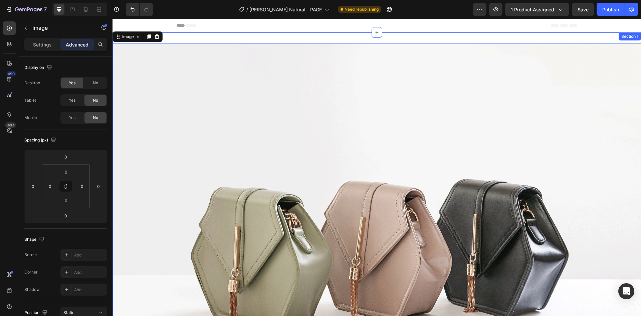
click at [249, 38] on div "Image 0 Section 1" at bounding box center [377, 241] width 529 height 418
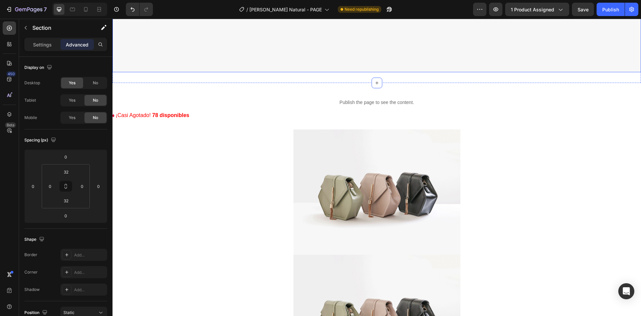
scroll to position [401, 0]
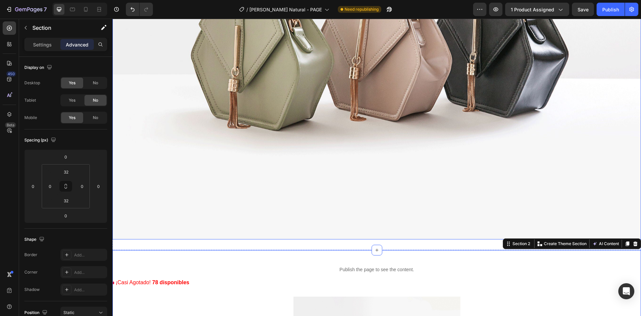
scroll to position [0, 0]
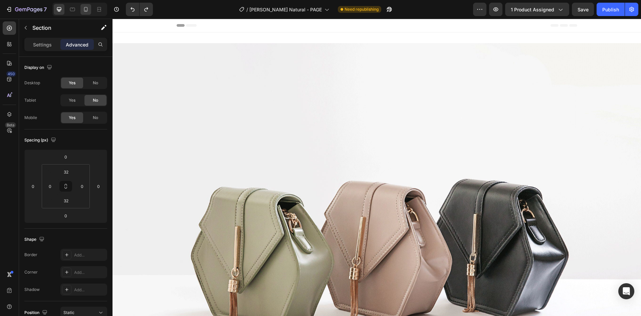
click at [90, 8] on div at bounding box center [85, 9] width 11 height 11
type input "30"
type input "0"
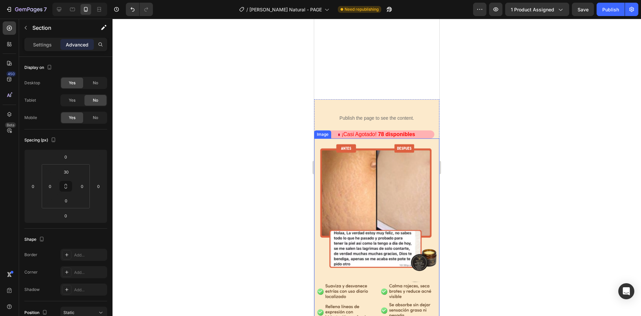
scroll to position [67, 0]
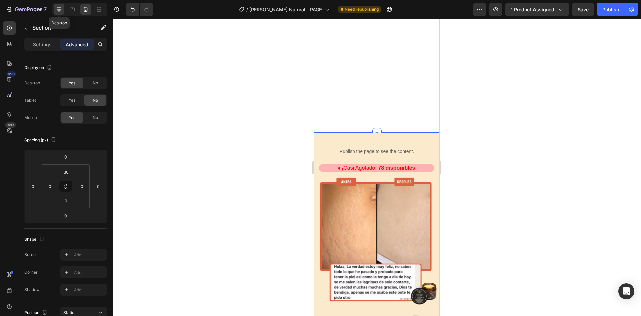
click at [60, 6] on icon at bounding box center [59, 9] width 7 height 7
type input "32"
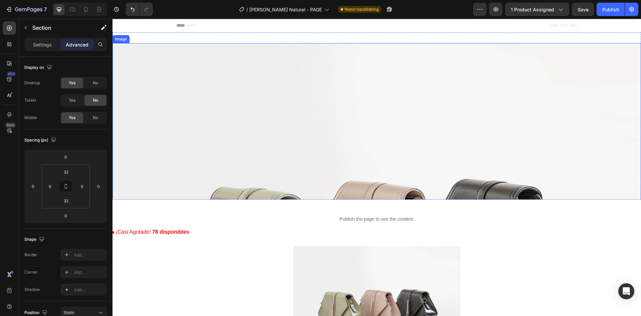
scroll to position [157, 0]
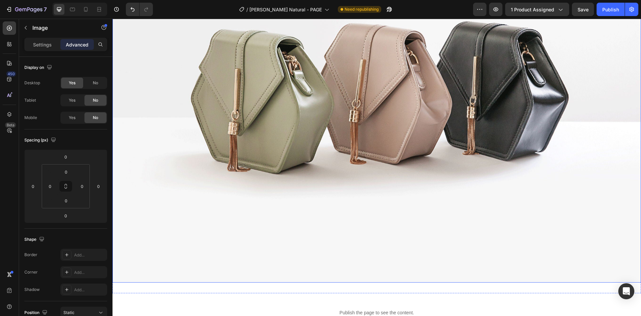
click at [311, 88] on img at bounding box center [377, 84] width 529 height 396
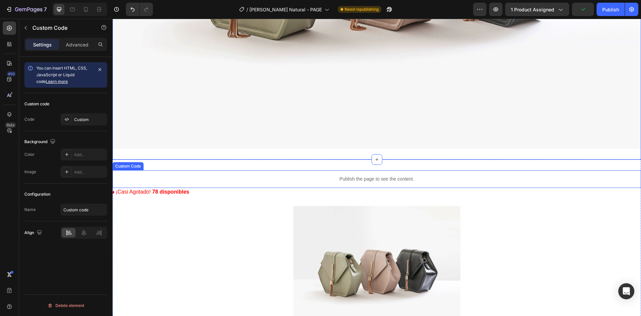
click at [247, 170] on div "Publish the page to see the content." at bounding box center [377, 179] width 529 height 18
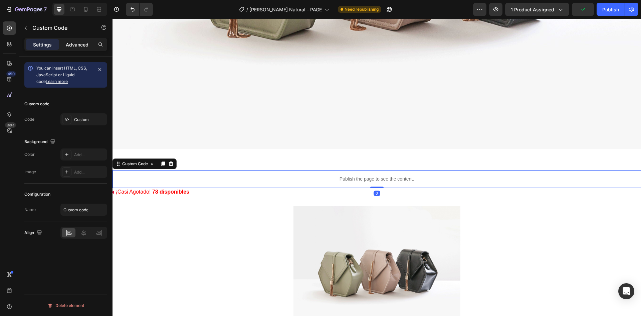
click at [77, 42] on p "Advanced" at bounding box center [77, 44] width 23 height 7
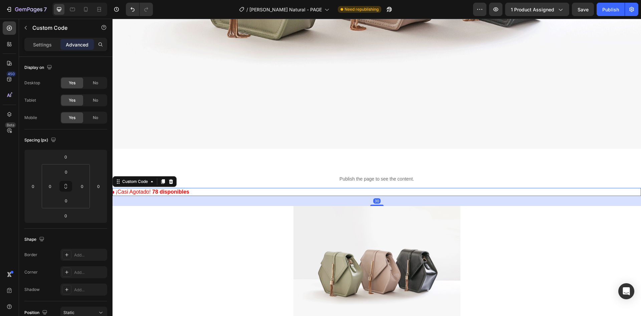
click at [247, 190] on p "¡Casi Agotado! 78 disponibles" at bounding box center [377, 192] width 529 height 8
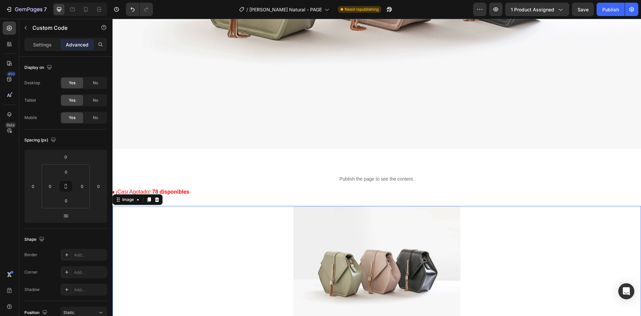
click at [287, 219] on div at bounding box center [377, 268] width 529 height 125
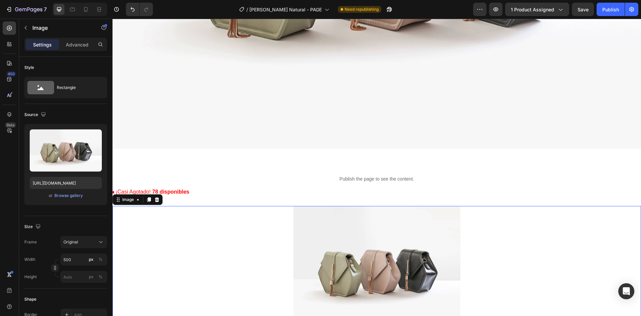
drag, startPoint x: 73, startPoint y: 42, endPoint x: 87, endPoint y: 54, distance: 17.5
click at [73, 42] on p "Advanced" at bounding box center [77, 44] width 23 height 7
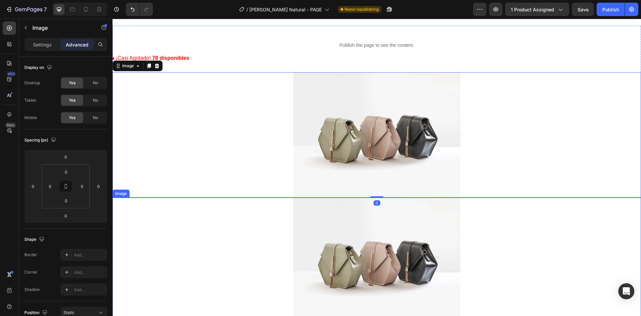
scroll to position [525, 0]
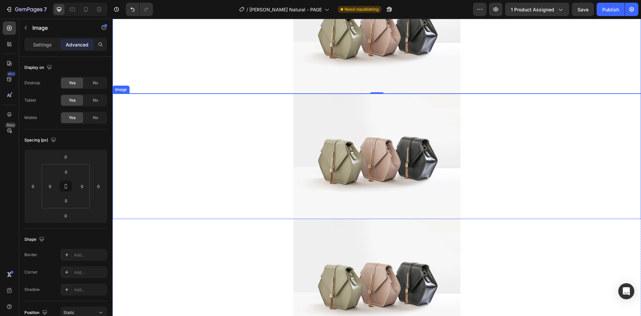
click at [246, 131] on div at bounding box center [377, 156] width 529 height 125
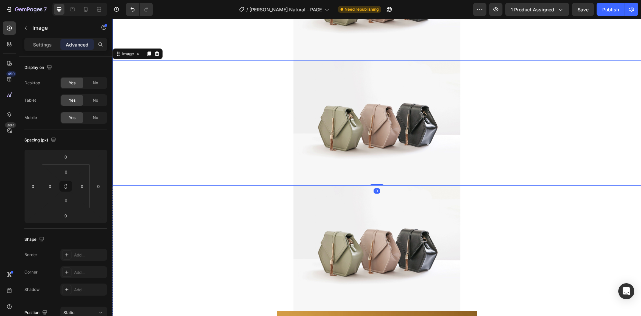
scroll to position [591, 0]
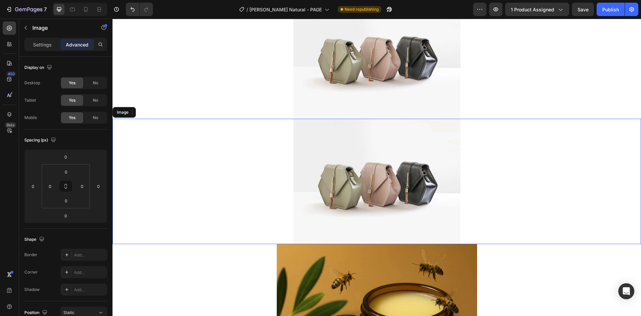
click at [241, 136] on div at bounding box center [377, 181] width 529 height 125
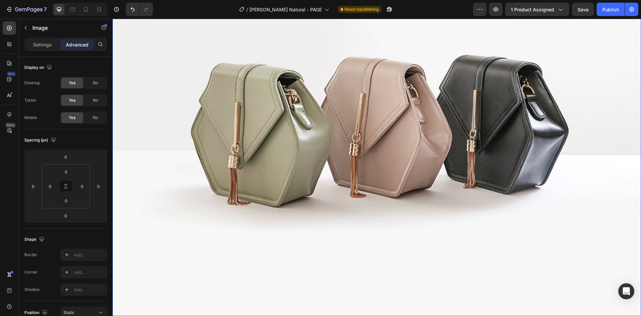
scroll to position [0, 0]
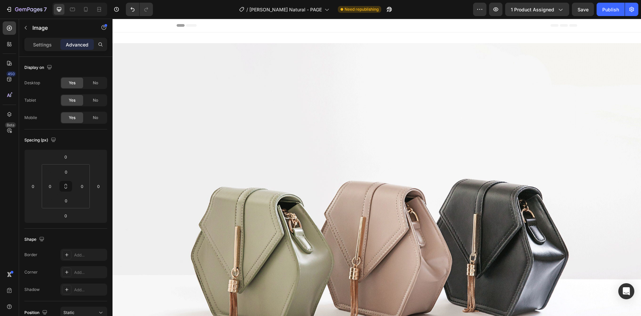
click at [84, 8] on icon at bounding box center [85, 9] width 7 height 7
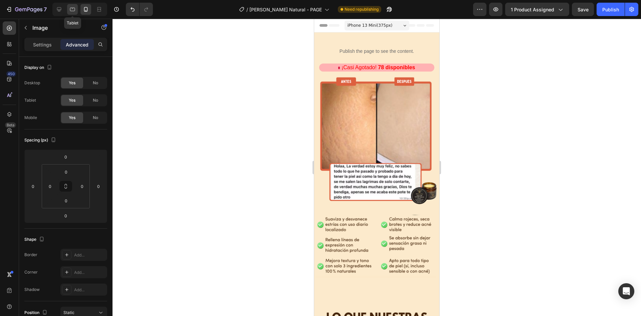
click at [71, 11] on icon at bounding box center [72, 10] width 5 height 4
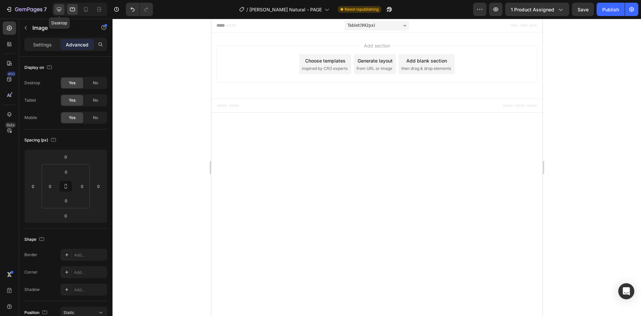
click at [61, 7] on icon at bounding box center [59, 9] width 7 height 7
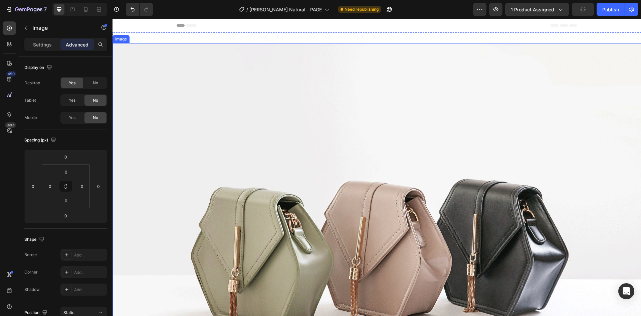
click at [282, 65] on img at bounding box center [377, 241] width 529 height 396
click at [74, 119] on span "Yes" at bounding box center [72, 118] width 7 height 6
click at [87, 9] on icon at bounding box center [86, 9] width 4 height 5
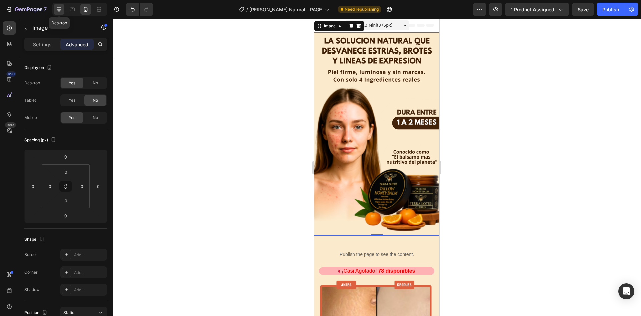
click at [60, 7] on icon at bounding box center [59, 9] width 7 height 7
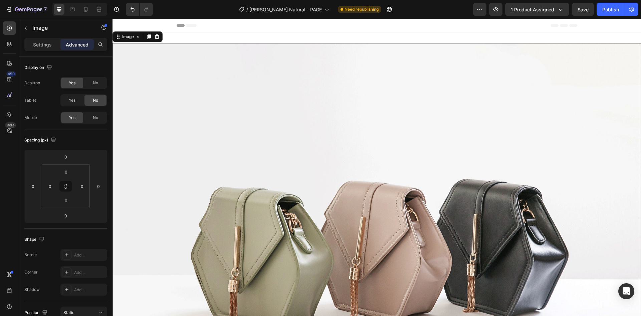
scroll to position [1, 0]
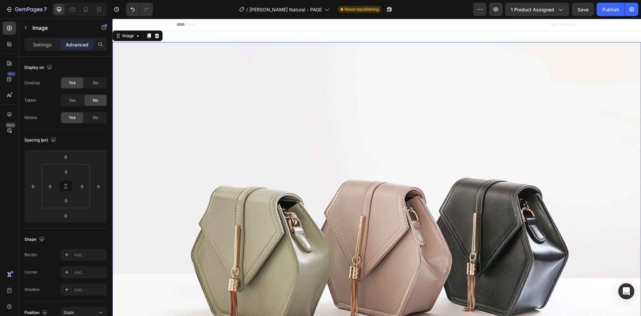
click at [231, 65] on img at bounding box center [377, 240] width 529 height 396
click at [96, 83] on span "No" at bounding box center [95, 83] width 5 height 6
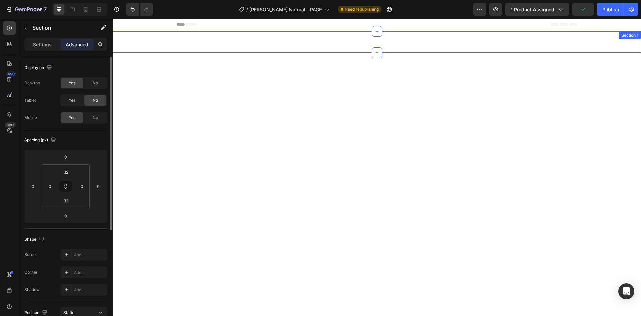
click at [290, 48] on div "Image 0 Section 1" at bounding box center [377, 41] width 529 height 21
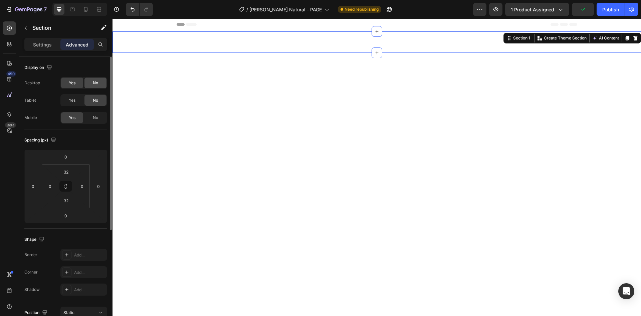
click at [100, 84] on div "No" at bounding box center [95, 82] width 22 height 11
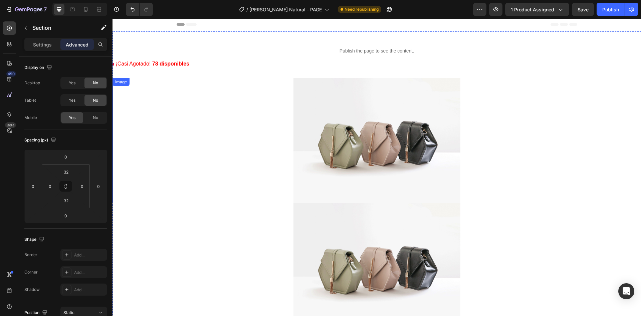
scroll to position [0, 0]
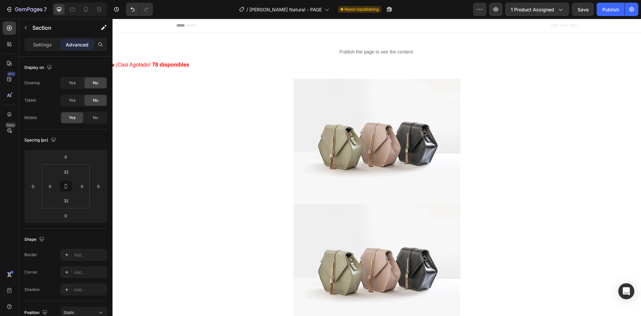
click at [236, 30] on div "Header" at bounding box center [377, 25] width 401 height 13
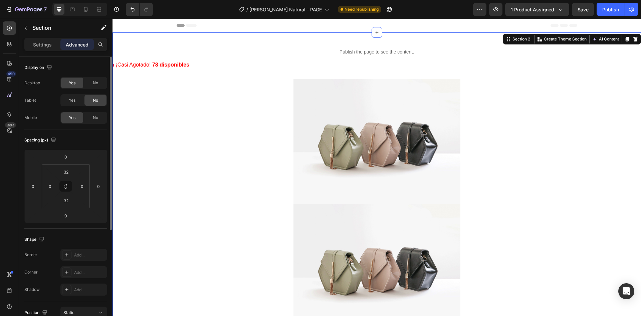
drag, startPoint x: 95, startPoint y: 82, endPoint x: 107, endPoint y: 83, distance: 12.0
click at [95, 82] on span "No" at bounding box center [95, 83] width 5 height 6
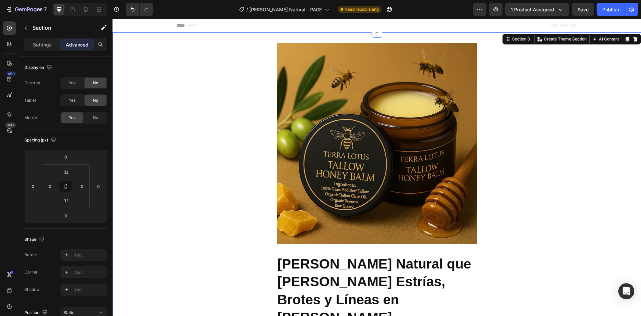
click at [100, 81] on div "No" at bounding box center [95, 82] width 22 height 11
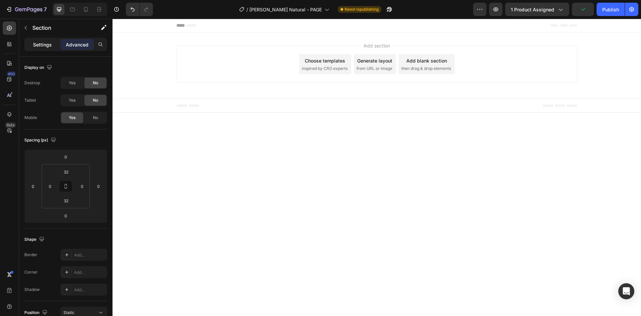
click at [40, 42] on p "Settings" at bounding box center [42, 44] width 19 height 7
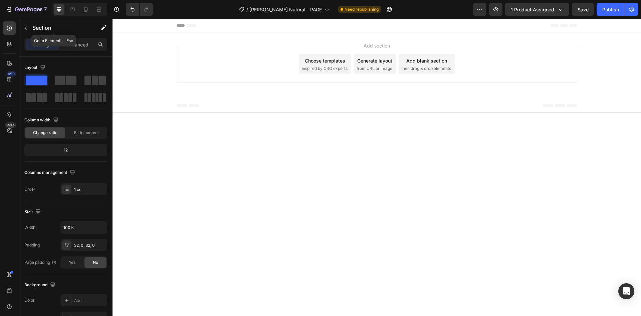
click at [20, 25] on div "Section" at bounding box center [53, 27] width 69 height 17
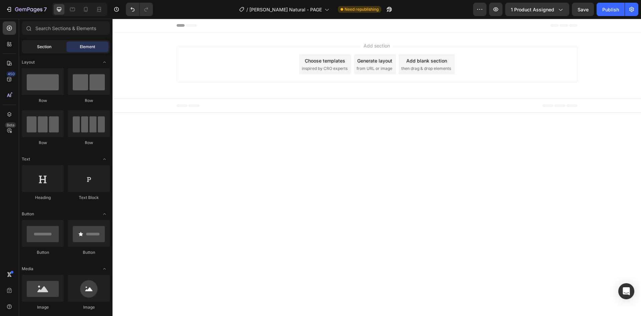
click at [45, 52] on div "Section Element" at bounding box center [66, 46] width 88 height 13
click at [47, 48] on span "Section" at bounding box center [44, 47] width 14 height 6
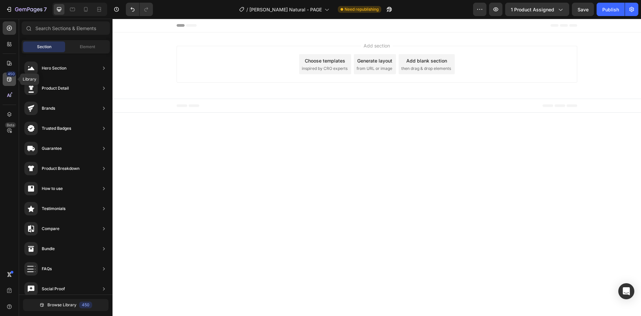
click at [10, 81] on icon at bounding box center [9, 79] width 7 height 7
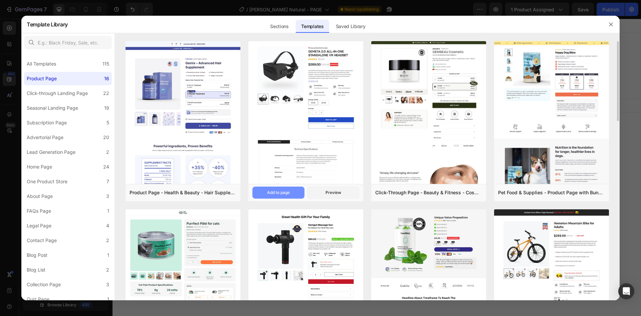
click at [275, 190] on div "Add to page" at bounding box center [278, 192] width 23 height 6
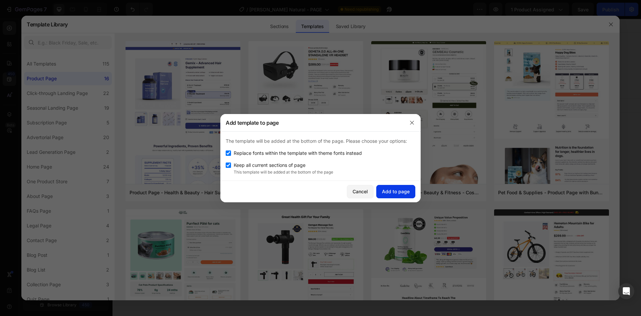
click at [404, 193] on div "Add to page" at bounding box center [396, 191] width 28 height 7
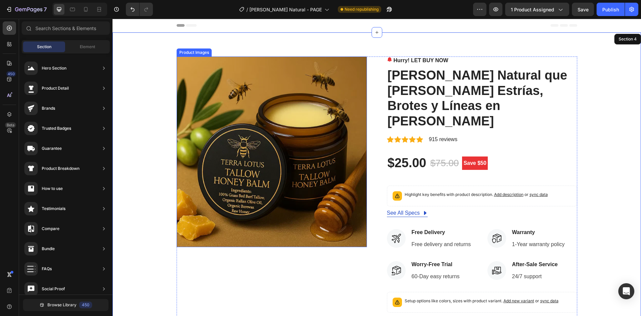
click at [300, 121] on img at bounding box center [272, 151] width 190 height 190
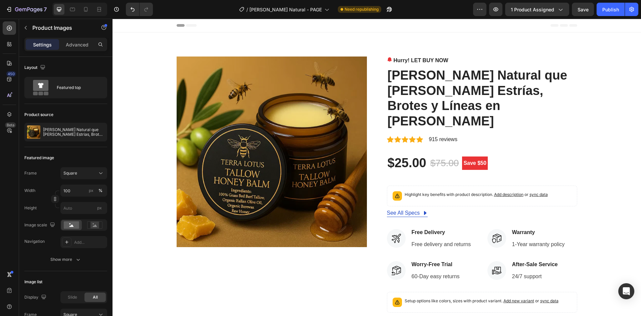
click at [309, 113] on img at bounding box center [272, 151] width 190 height 190
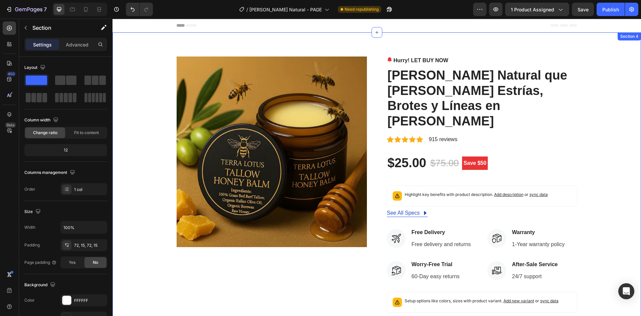
click at [141, 100] on div "Product Images Hurry! LET BUY NOW Stock Counter Bálsamo Natural que Borra Estrí…" at bounding box center [377, 234] width 519 height 356
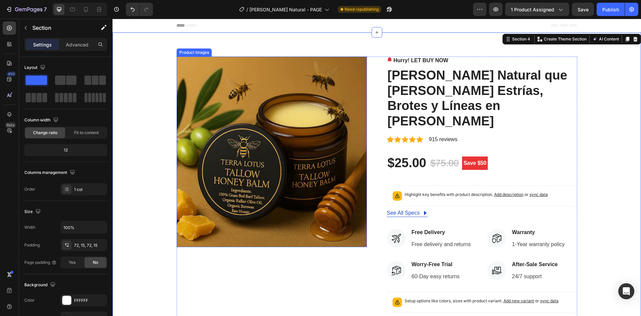
click at [320, 108] on img at bounding box center [272, 151] width 190 height 190
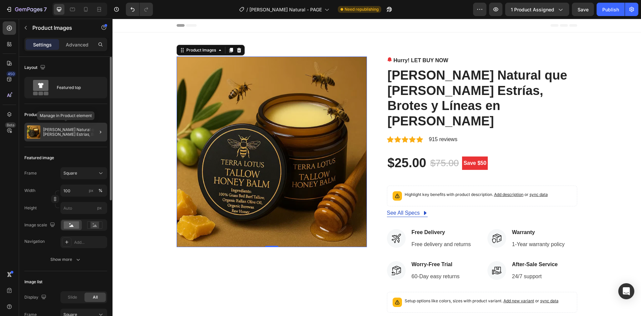
click at [67, 137] on div "[PERSON_NAME] Natural que [PERSON_NAME] Estrías, Brotes y Líneas en [PERSON_NAM…" at bounding box center [65, 132] width 83 height 19
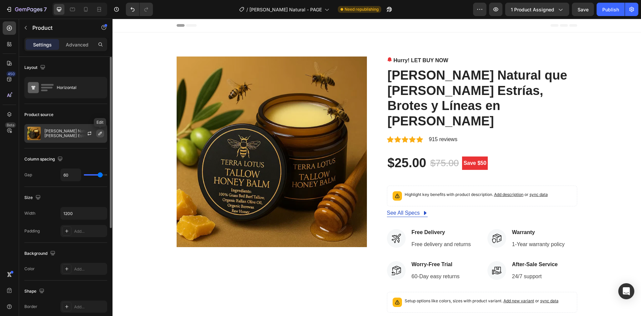
click at [99, 134] on icon "button" at bounding box center [100, 133] width 5 height 5
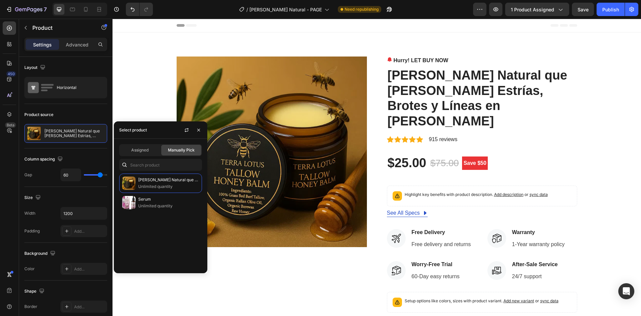
click at [173, 146] on div "Manually Pick" at bounding box center [181, 150] width 40 height 11
click at [176, 151] on span "Manually Pick" at bounding box center [181, 150] width 27 height 6
click at [196, 131] on button "button" at bounding box center [198, 130] width 11 height 11
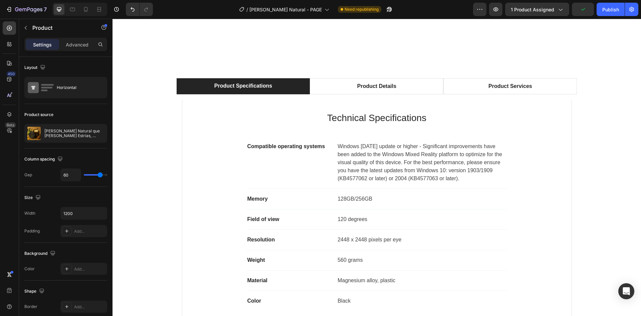
scroll to position [534, 0]
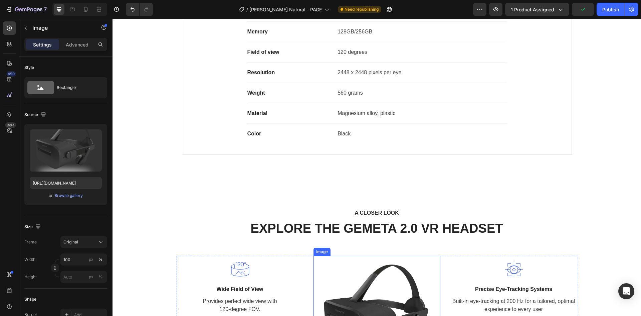
click at [378, 276] on img at bounding box center [377, 319] width 127 height 127
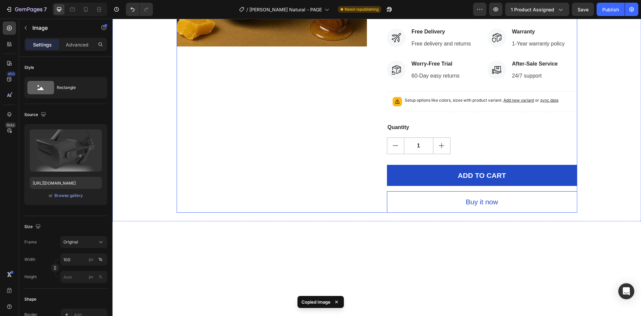
scroll to position [0, 0]
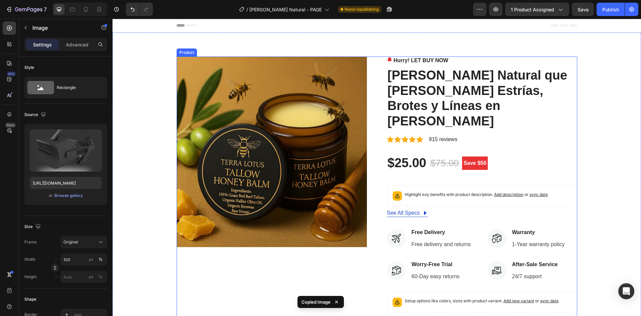
click at [368, 73] on div "Product Images Hurry! LET BUY NOW Stock Counter Bálsamo Natural que Borra Estrí…" at bounding box center [377, 234] width 401 height 356
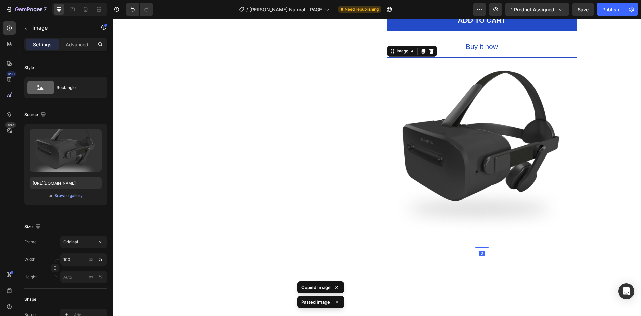
scroll to position [155, 0]
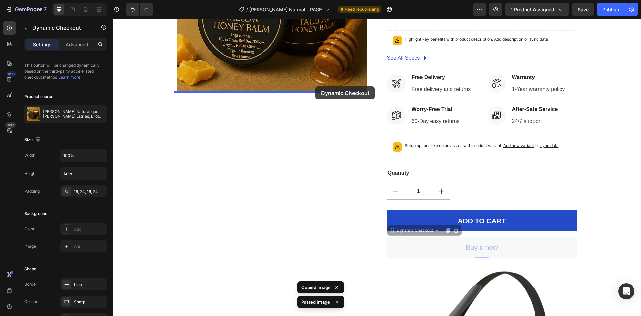
drag, startPoint x: 420, startPoint y: 201, endPoint x: 316, endPoint y: 86, distance: 155.3
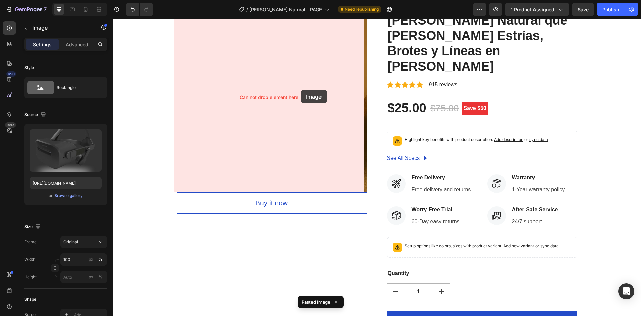
scroll to position [21, 0]
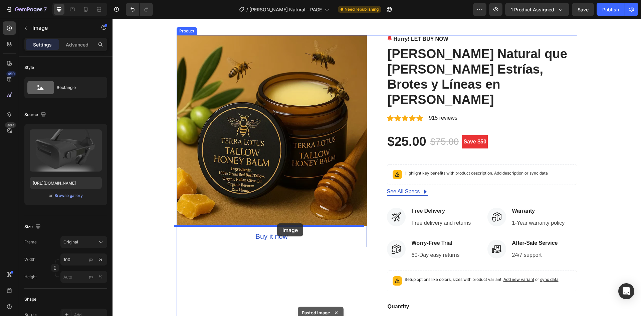
drag, startPoint x: 428, startPoint y: 232, endPoint x: 282, endPoint y: 215, distance: 147.3
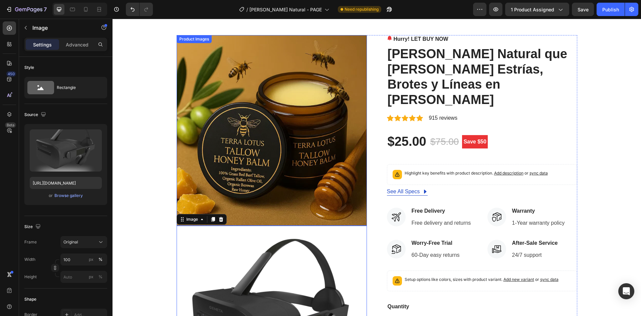
click at [306, 111] on img at bounding box center [272, 130] width 190 height 190
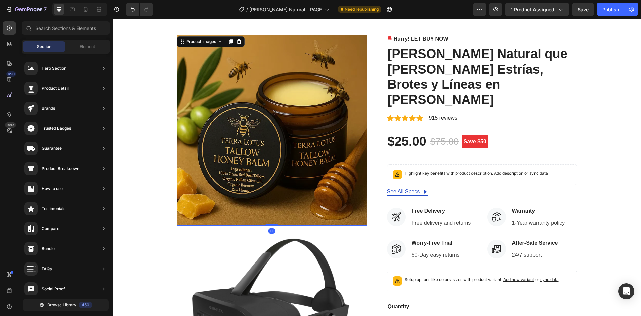
scroll to position [0, 0]
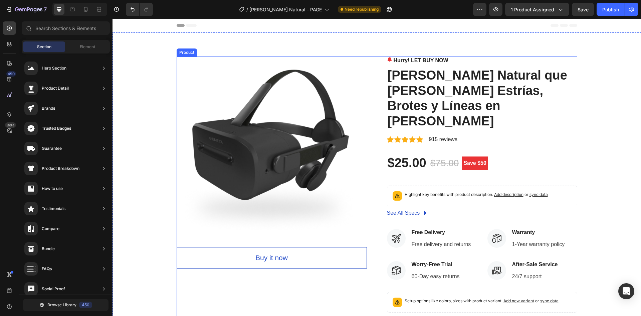
click at [577, 112] on div "Image Buy it now Dynamic Checkout Hurry! LET BUY NOW Stock Counter Bálsamo Natu…" at bounding box center [377, 221] width 519 height 330
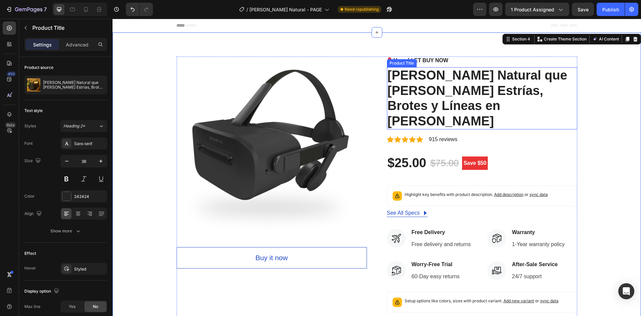
click at [417, 85] on h2 "[PERSON_NAME] Natural que [PERSON_NAME] Estrías, Brotes y Líneas en [PERSON_NAM…" at bounding box center [482, 98] width 190 height 62
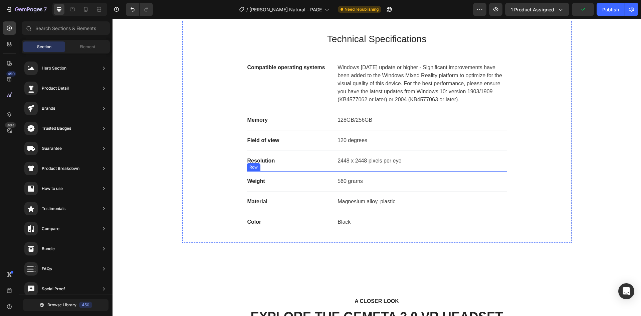
scroll to position [534, 0]
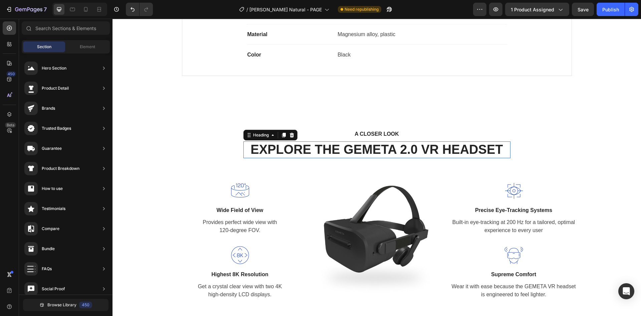
click at [471, 157] on h2 "EXPLORE THE GEMETA 2.0 VR HEADSET" at bounding box center [376, 149] width 267 height 17
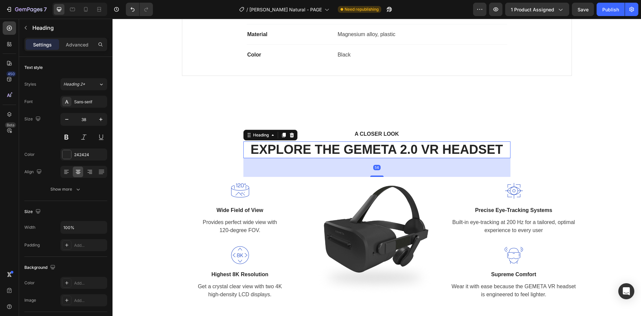
click at [464, 151] on p "EXPLORE THE GEMETA 2.0 VR HEADSET" at bounding box center [377, 149] width 266 height 15
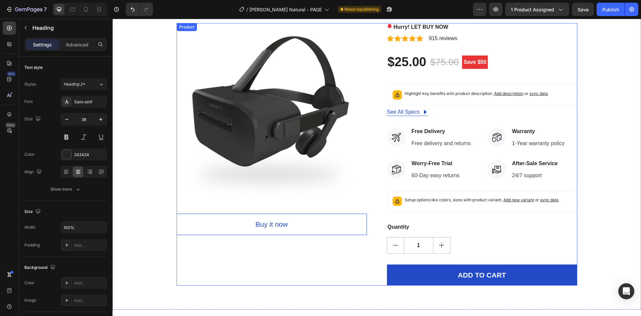
scroll to position [0, 0]
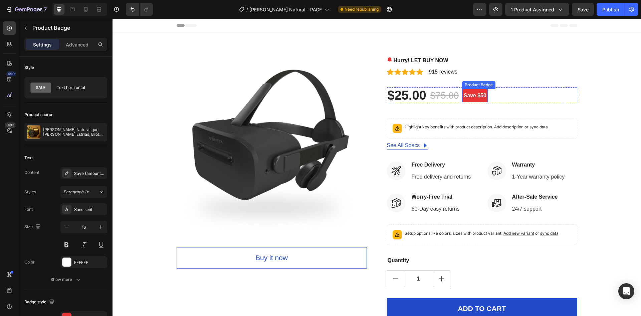
click at [480, 82] on div "Product Badge" at bounding box center [479, 85] width 31 height 6
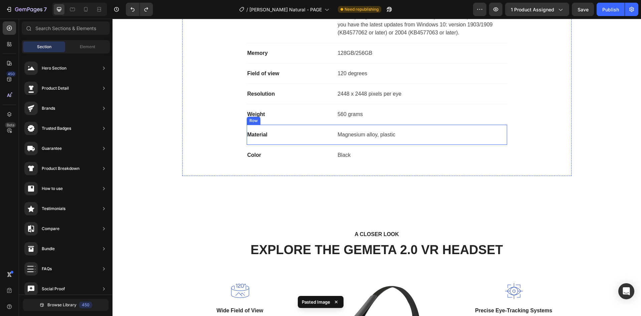
scroll to position [534, 0]
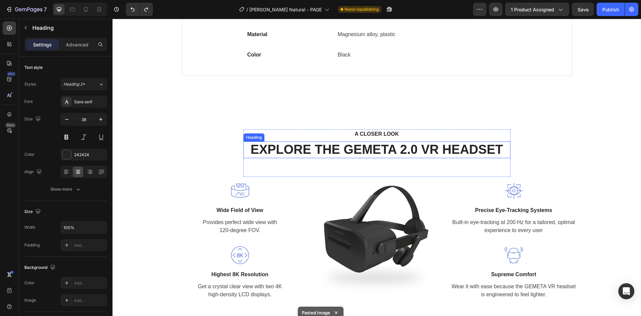
click at [503, 155] on p "EXPLORE THE GEMETA 2.0 VR HEADSET" at bounding box center [377, 149] width 266 height 15
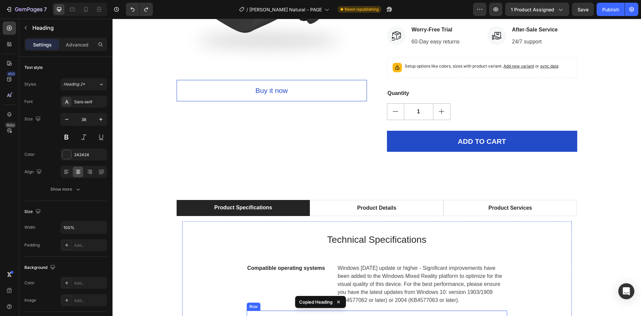
scroll to position [0, 0]
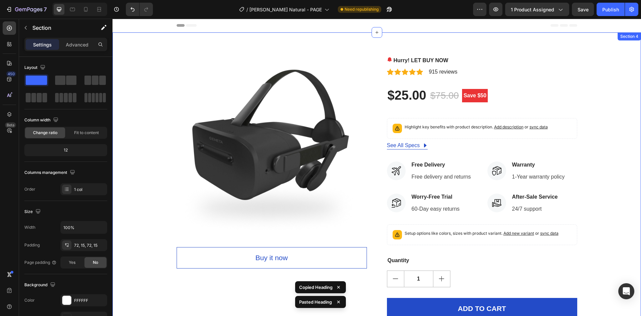
click at [471, 54] on div "Image Buy it now Dynamic Checkout Hurry! LET BUY NOW Stock Counter Icon Icon Ic…" at bounding box center [377, 187] width 529 height 310
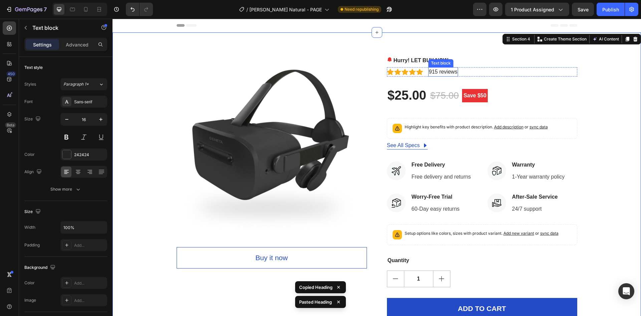
click at [455, 74] on p "915 reviews" at bounding box center [443, 72] width 28 height 8
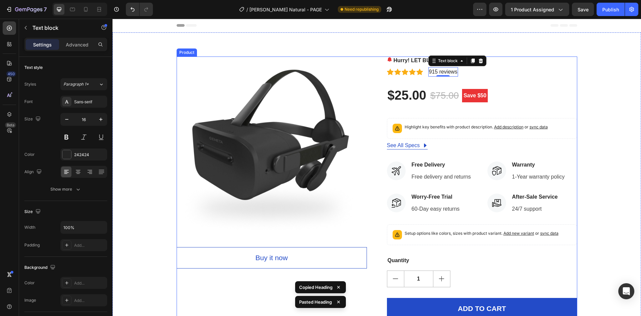
click at [461, 80] on div "Hurry! LET BUY NOW Stock Counter Icon Icon Icon Icon Icon Icon List Hoz 915 rev…" at bounding box center [482, 187] width 190 height 262
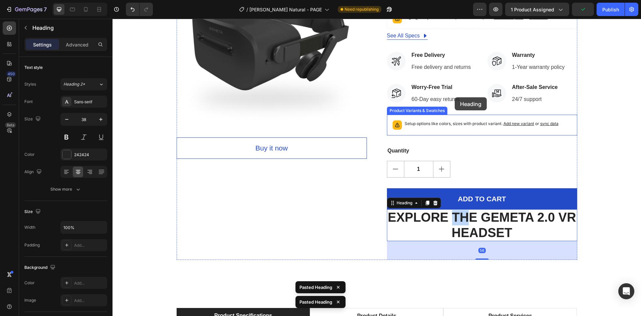
scroll to position [9, 0]
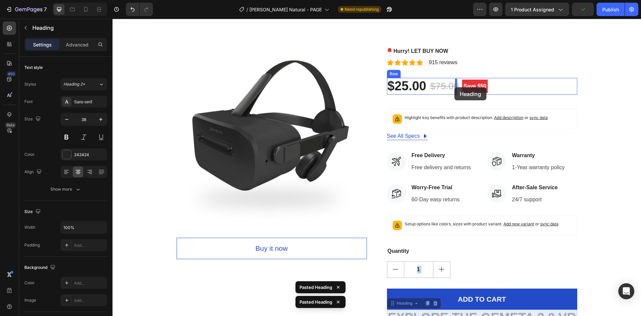
drag, startPoint x: 463, startPoint y: 219, endPoint x: 458, endPoint y: 102, distance: 117.3
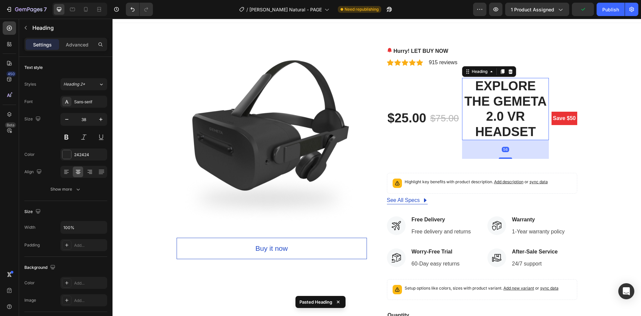
scroll to position [0, 0]
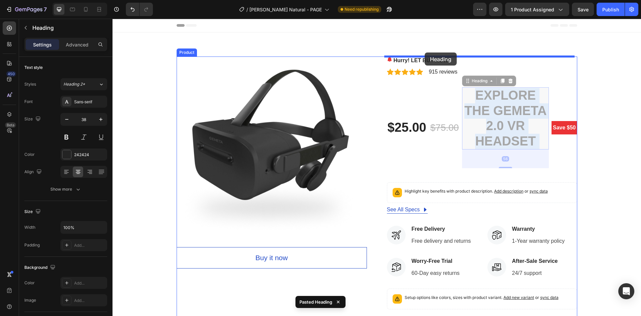
drag, startPoint x: 489, startPoint y: 108, endPoint x: 424, endPoint y: 51, distance: 86.1
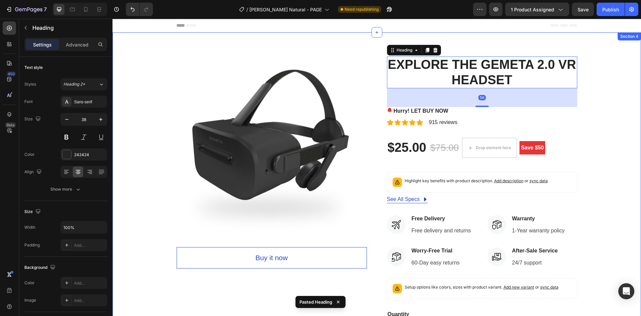
click at [612, 120] on div "Image Buy it now Dynamic Checkout EXPLORE THE GEMETA 2.0 VR HEADSET Heading 56 …" at bounding box center [377, 214] width 519 height 316
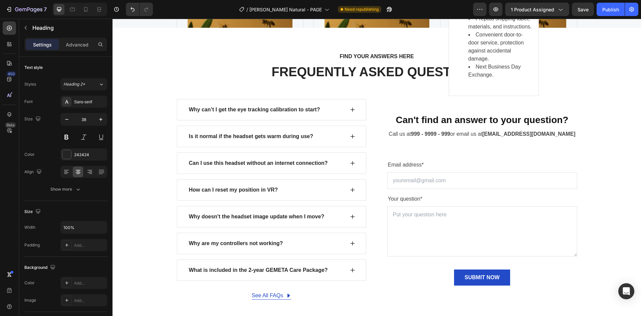
scroll to position [2271, 0]
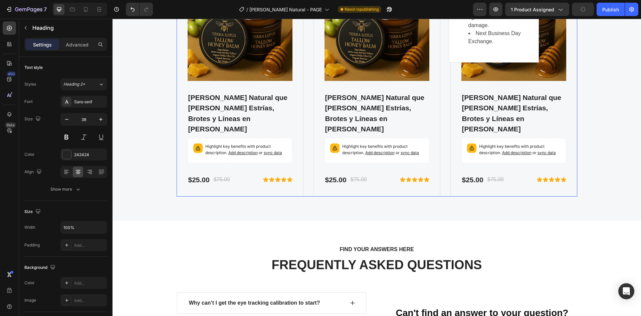
click at [443, 146] on div "Product Images Bálsamo Natural que Borra Estrías, Brotes y Líneas en Días Produ…" at bounding box center [377, 81] width 401 height 232
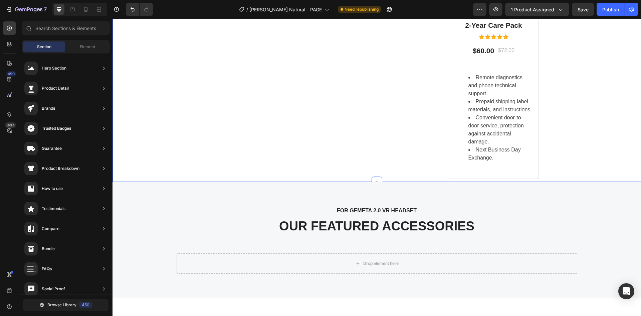
scroll to position [1988, 0]
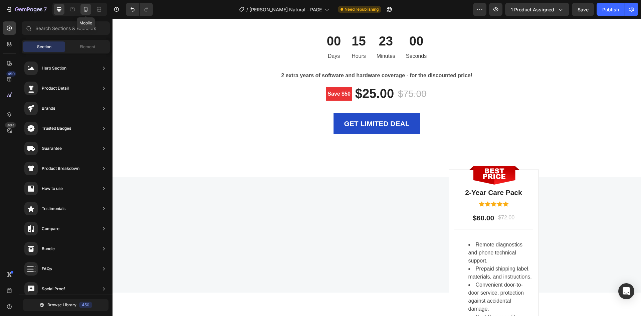
click at [86, 7] on icon at bounding box center [85, 9] width 7 height 7
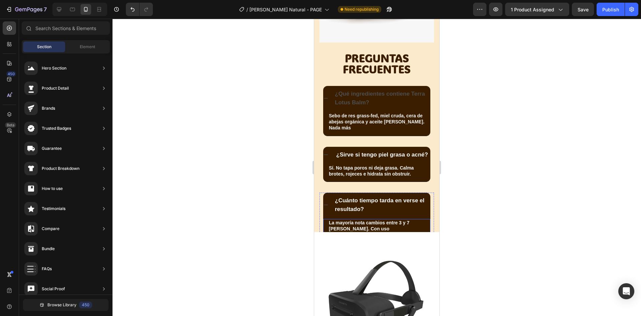
scroll to position [2410, 0]
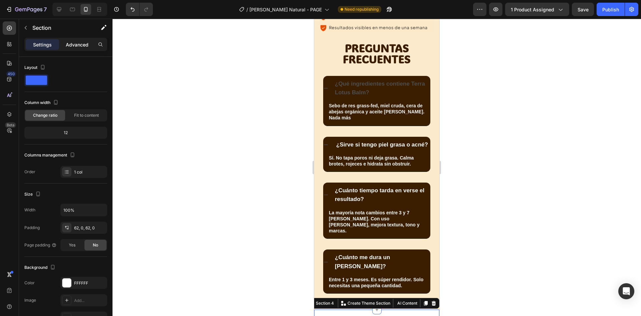
click at [79, 46] on p "Advanced" at bounding box center [77, 44] width 23 height 7
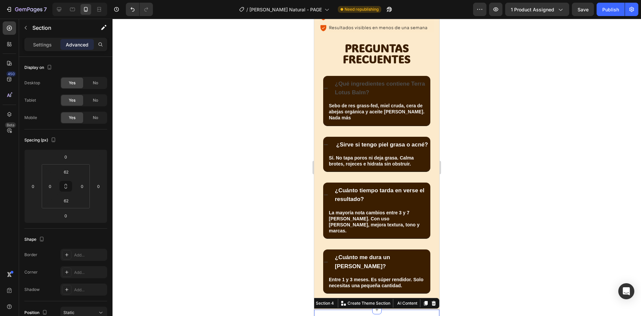
click at [90, 115] on div "No" at bounding box center [95, 117] width 22 height 11
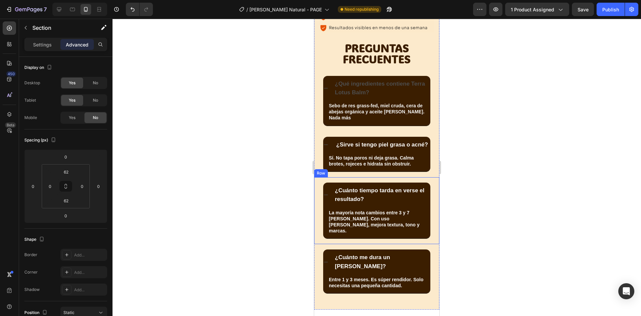
scroll to position [2611, 0]
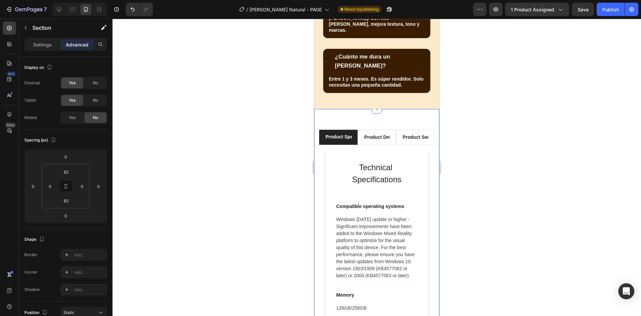
click at [423, 109] on div "Product Specifications Product Details Product Services Technical Specification…" at bounding box center [376, 257] width 125 height 297
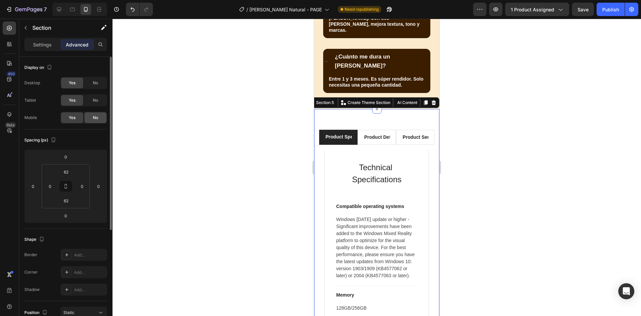
drag, startPoint x: 92, startPoint y: 119, endPoint x: 199, endPoint y: 125, distance: 108.1
click at [92, 119] on div "No" at bounding box center [95, 117] width 22 height 11
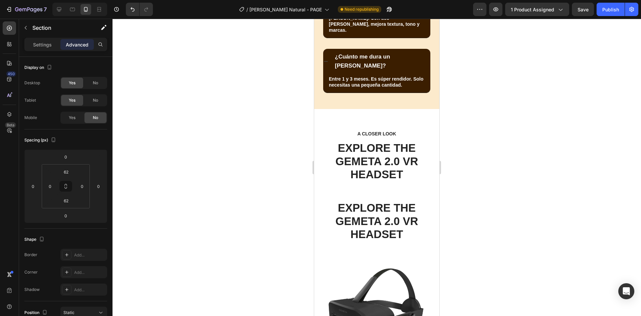
scroll to position [2577, 0]
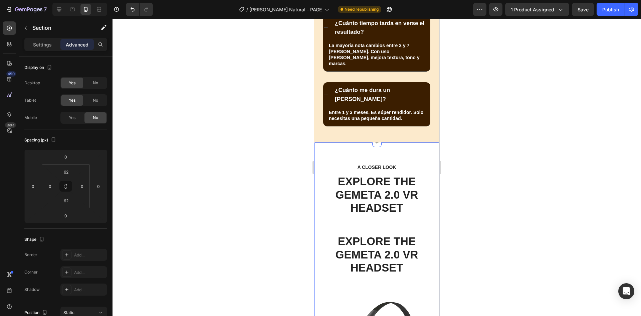
click at [426, 142] on div "A CLOSER LOOK Text block EXPLORE THE GEMETA 2.0 VR HEADSET Heading EXPLORE THE …" at bounding box center [376, 253] width 125 height 222
click at [89, 114] on div "No" at bounding box center [95, 117] width 22 height 11
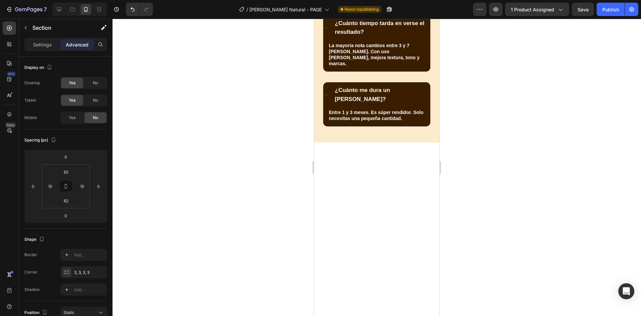
scroll to position [2544, 0]
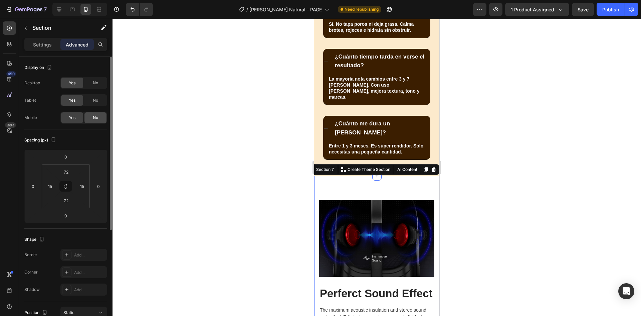
click at [93, 122] on div "No" at bounding box center [95, 117] width 22 height 11
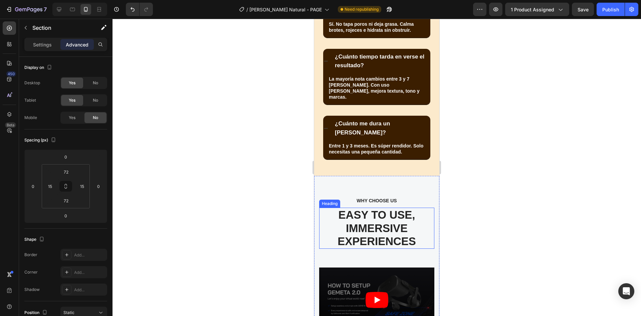
scroll to position [2577, 0]
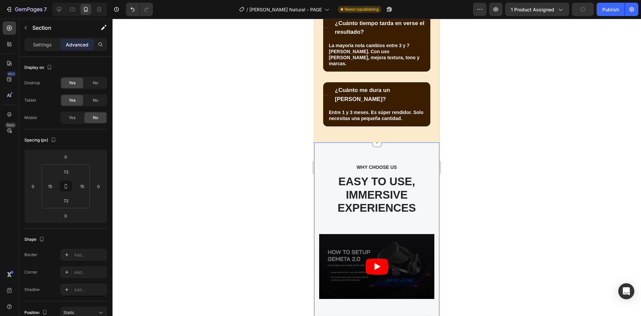
click at [90, 113] on div "No" at bounding box center [95, 117] width 22 height 11
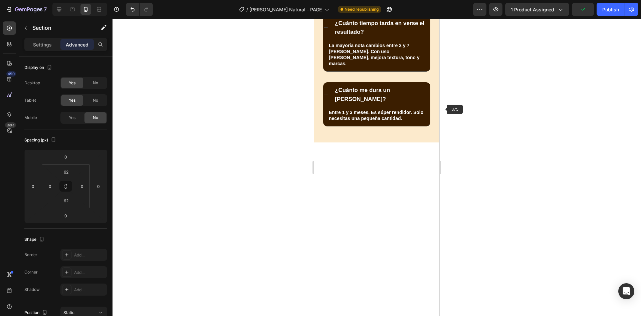
scroll to position [2611, 0]
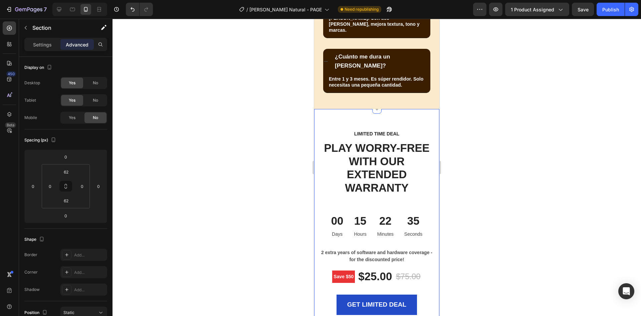
click at [92, 122] on div "No" at bounding box center [95, 117] width 22 height 11
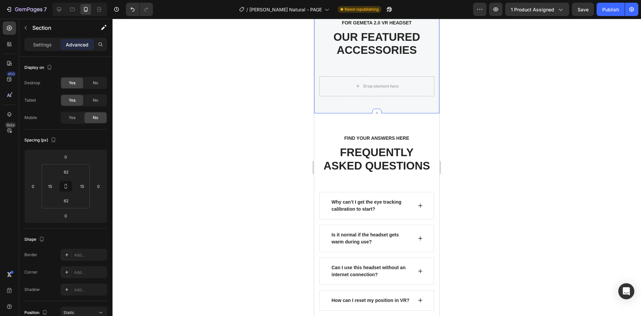
scroll to position [2644, 0]
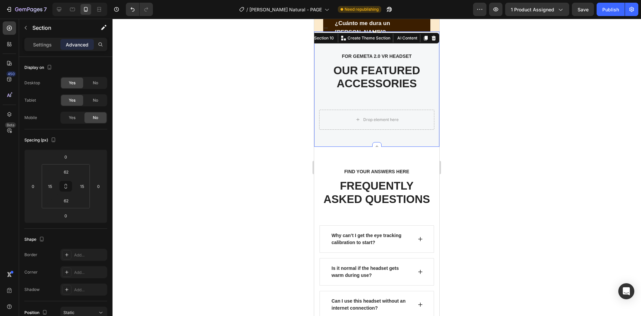
click at [426, 43] on div "FOR GEMETA 2.0 VR HEADSET Text block OUR FEATURED ACCESSORIES Heading Drop elem…" at bounding box center [376, 89] width 125 height 116
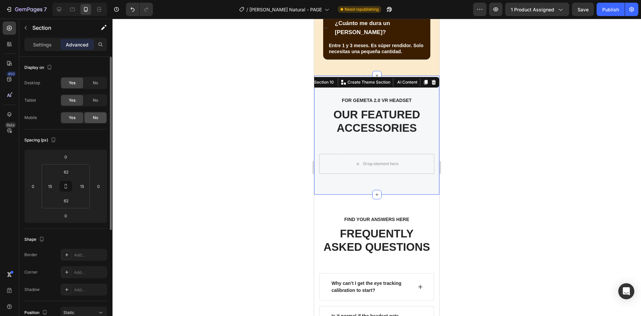
click at [101, 118] on div "No" at bounding box center [95, 117] width 22 height 11
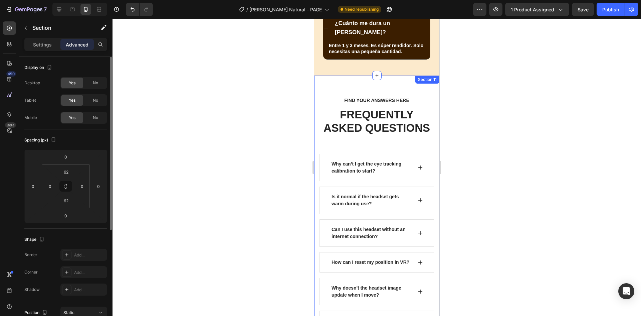
click at [99, 118] on div "No" at bounding box center [95, 117] width 22 height 11
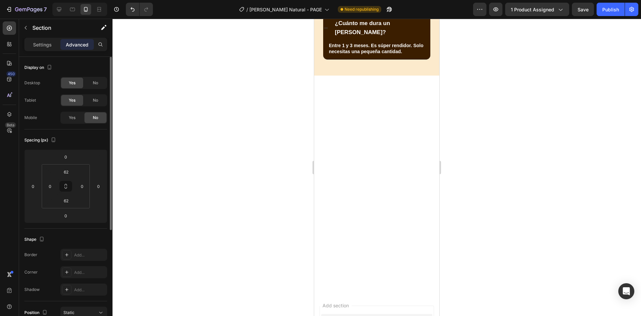
scroll to position [2611, 0]
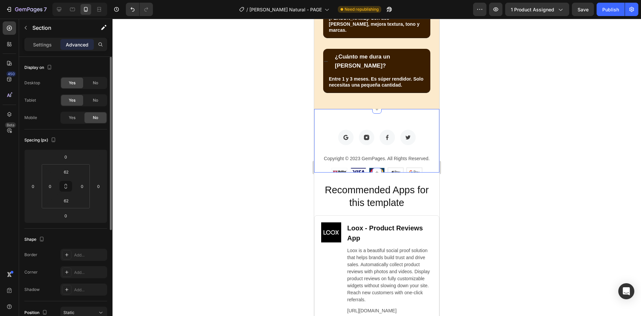
click at [428, 109] on div "Image Image Image Image Row Copyright © 2023 GemPages. All Rights Reserved. Tex…" at bounding box center [376, 140] width 125 height 63
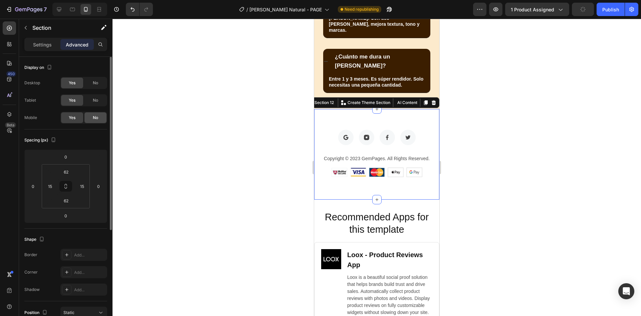
click at [95, 120] on div "No" at bounding box center [95, 117] width 22 height 11
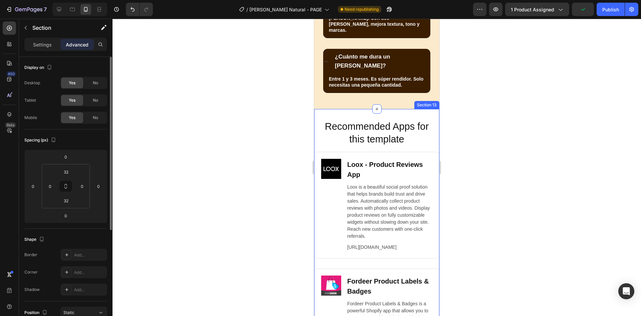
click at [426, 109] on div "Recommended Apps for this template Heading Image Loox ‑ Product Reviews App Hea…" at bounding box center [376, 306] width 125 height 394
click at [95, 118] on span "No" at bounding box center [95, 118] width 5 height 6
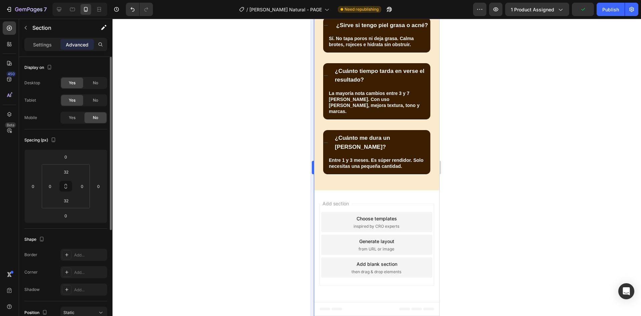
scroll to position [2486, 0]
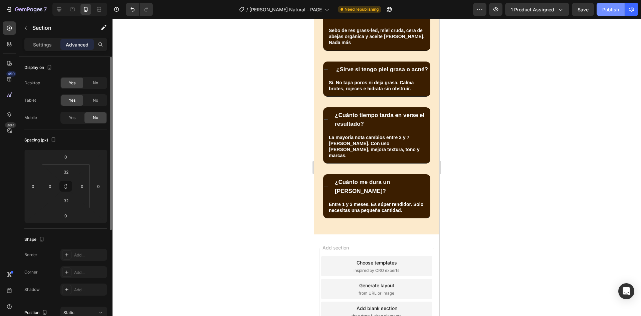
click at [606, 8] on div "Publish" at bounding box center [611, 9] width 17 height 7
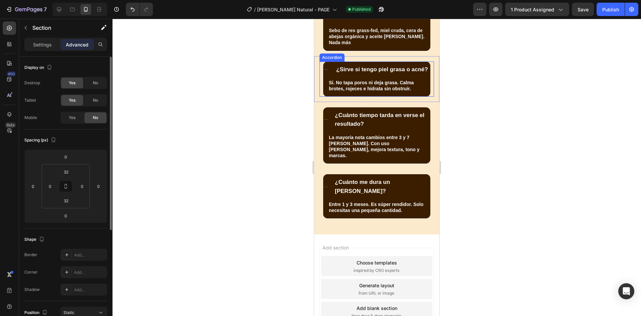
scroll to position [2385, 0]
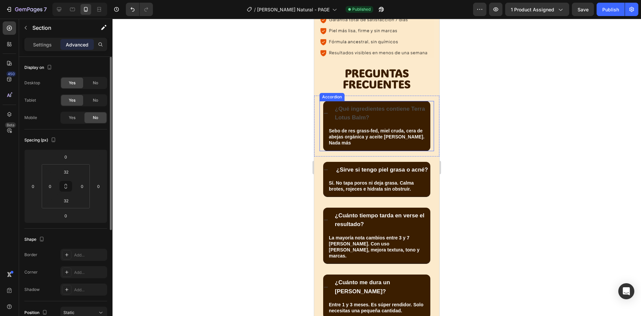
click at [361, 105] on p "¿Qué ingredientes contiene Terra Lotus Balm?" at bounding box center [382, 113] width 95 height 17
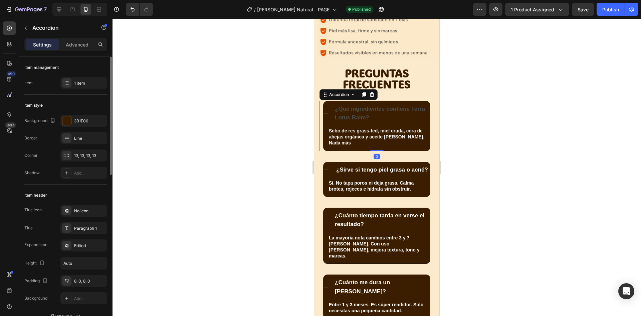
click at [361, 105] on p "¿Qué ingredientes contiene Terra Lotus Balm?" at bounding box center [382, 113] width 95 height 17
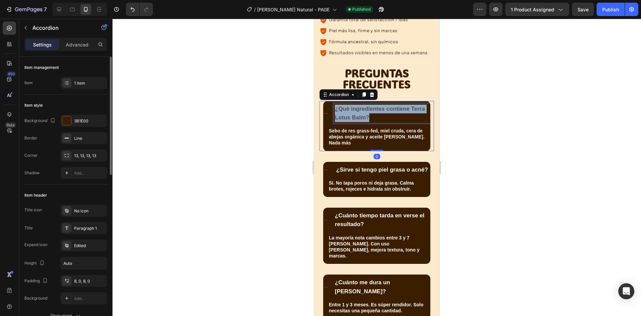
click at [361, 105] on p "¿Qué ingredientes contiene Terra Lotus Balm?" at bounding box center [382, 113] width 95 height 17
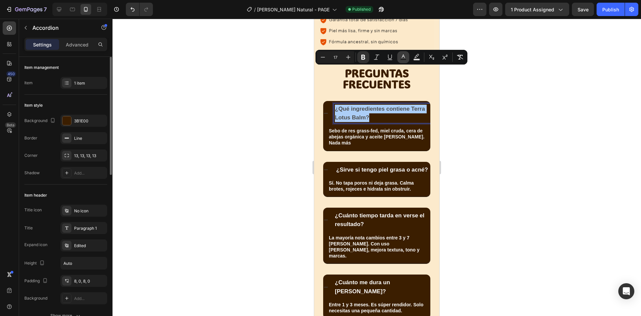
click at [401, 55] on icon "Editor contextual toolbar" at bounding box center [403, 57] width 7 height 7
type input "4D4D4D"
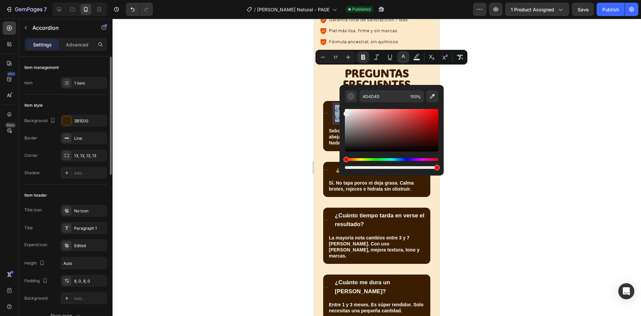
type input "EAEAEA"
drag, startPoint x: 663, startPoint y: 146, endPoint x: 328, endPoint y: 101, distance: 338.0
click at [474, 121] on div at bounding box center [377, 167] width 529 height 297
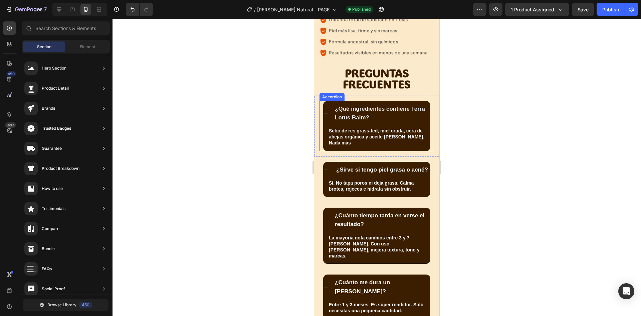
click at [363, 106] on strong "¿Qué ingredientes contiene Terra Lotus Balm?" at bounding box center [380, 113] width 90 height 15
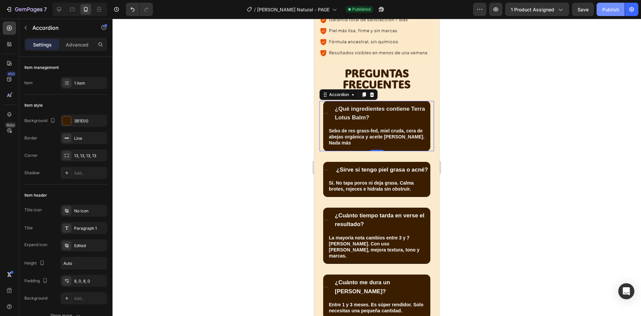
click at [605, 11] on div "Publish" at bounding box center [611, 9] width 17 height 7
